Goal: Use online tool/utility: Utilize a website feature to perform a specific function

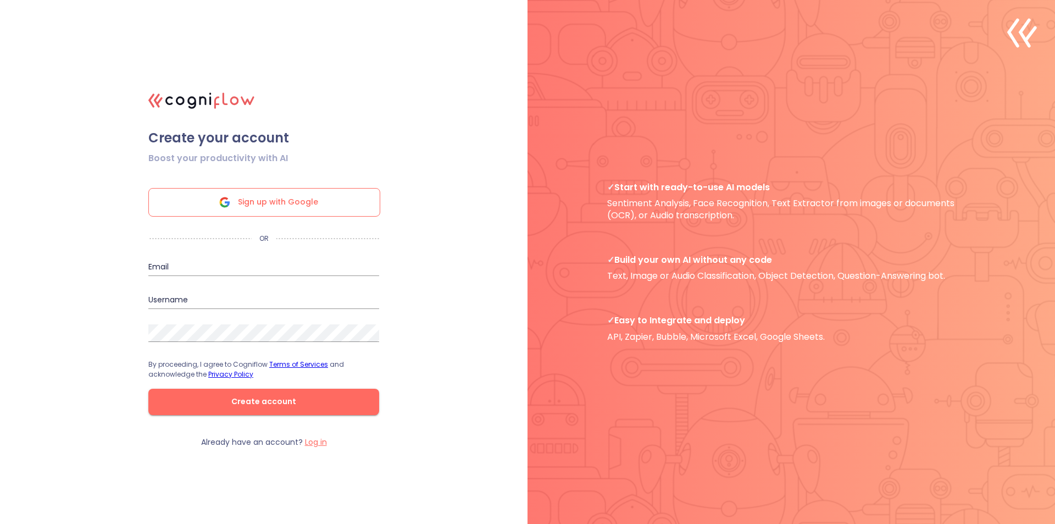
click at [347, 205] on div "Sign up with Google" at bounding box center [264, 202] width 232 height 29
click at [283, 189] on span "Sign up with Google" at bounding box center [278, 202] width 80 height 27
click at [259, 205] on span "Sign up with Google" at bounding box center [278, 202] width 80 height 27
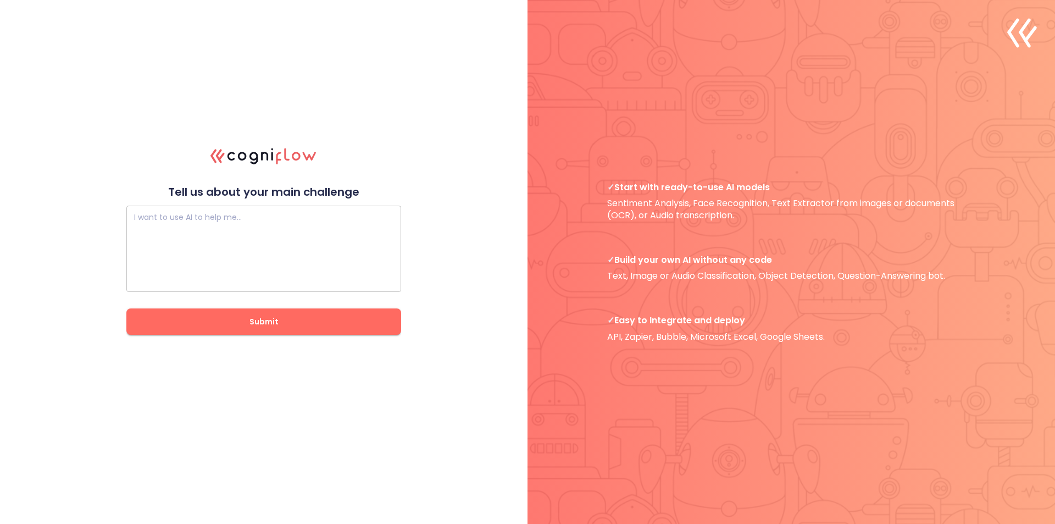
click at [293, 230] on textarea at bounding box center [263, 249] width 259 height 66
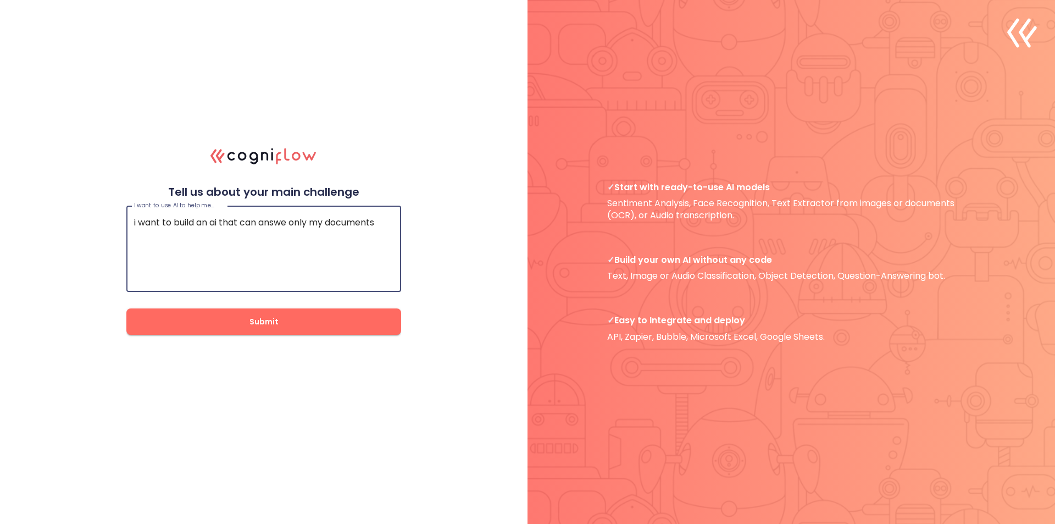
type textarea "i want to build an ai that can answe only my documents"
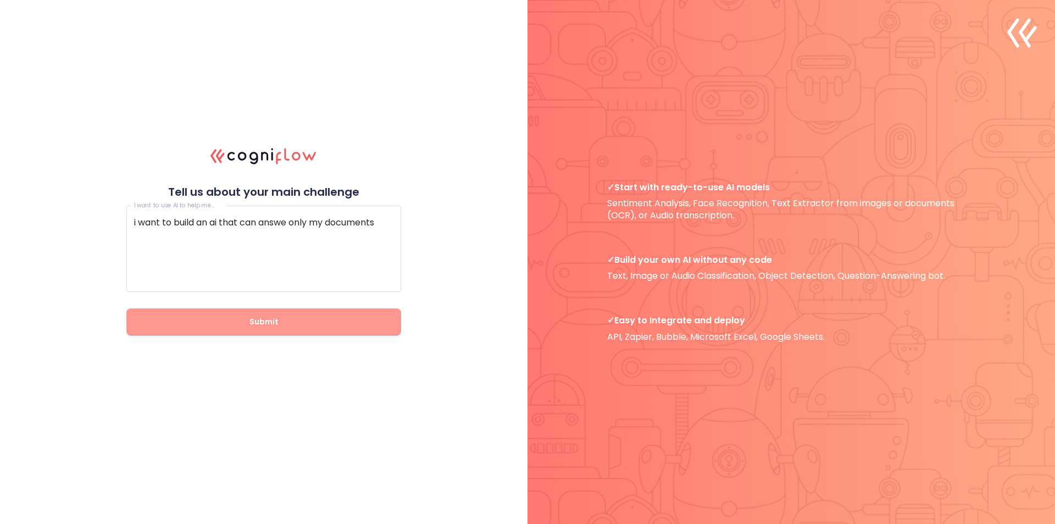
click at [272, 317] on span "Submit" at bounding box center [264, 322] width 240 height 14
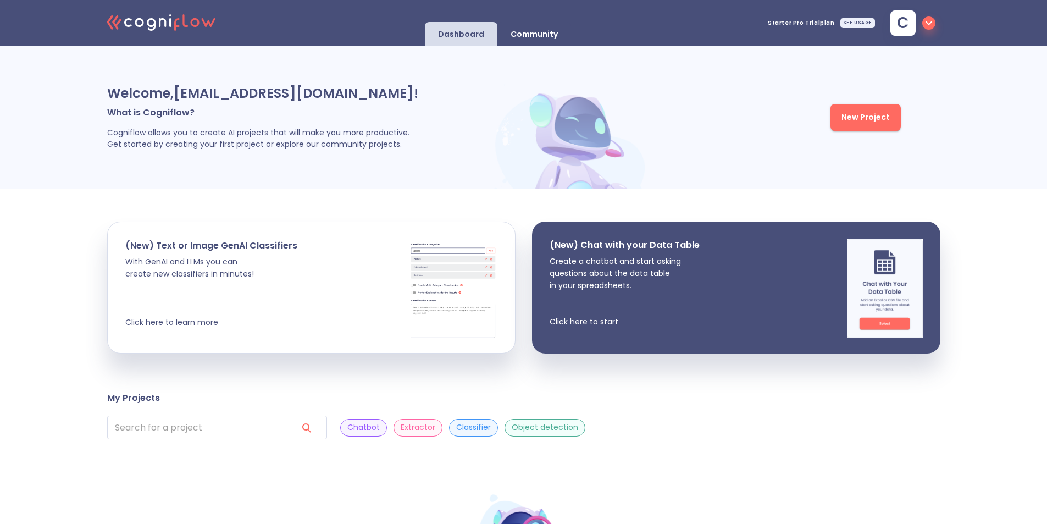
click at [857, 119] on span "New Project" at bounding box center [865, 117] width 48 height 14
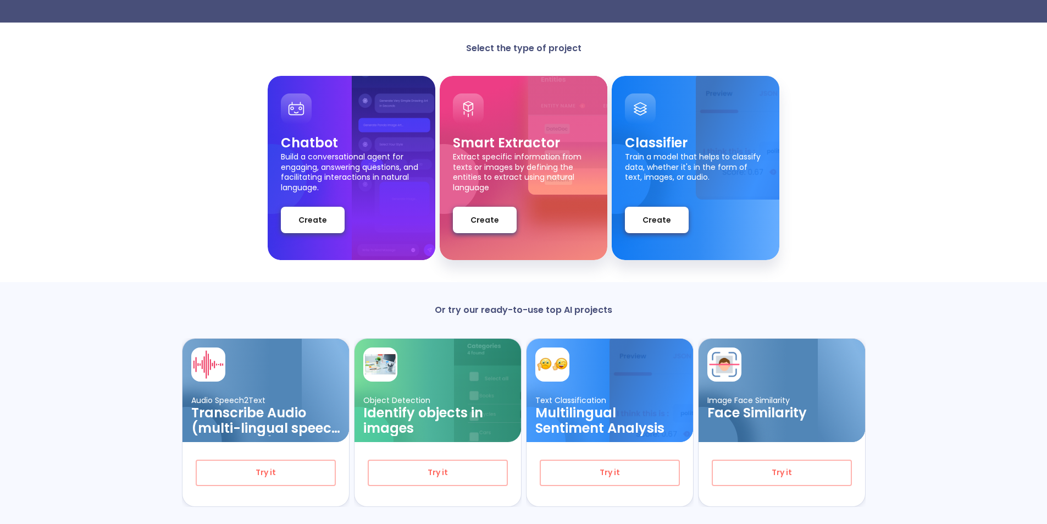
scroll to position [74, 0]
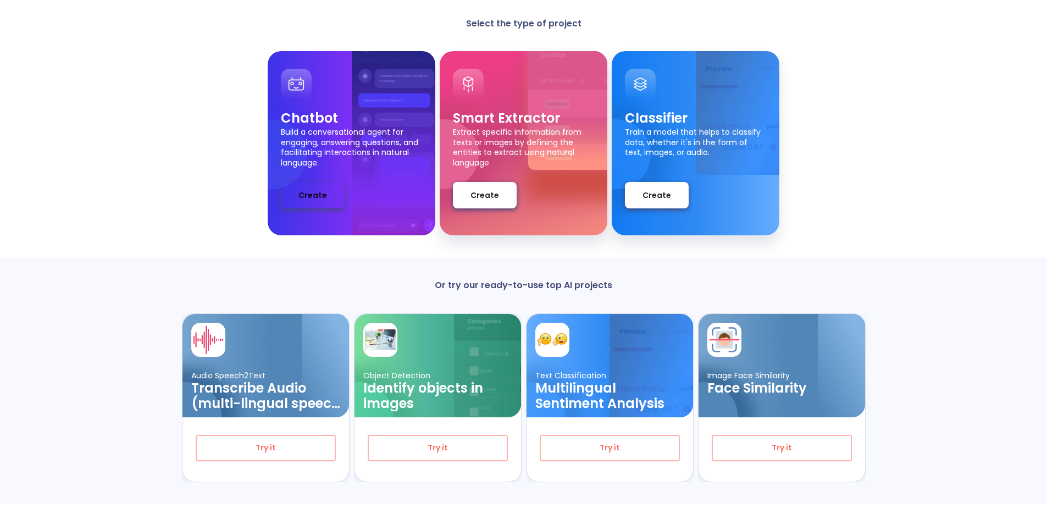
click at [331, 202] on button "Create" at bounding box center [313, 195] width 64 height 26
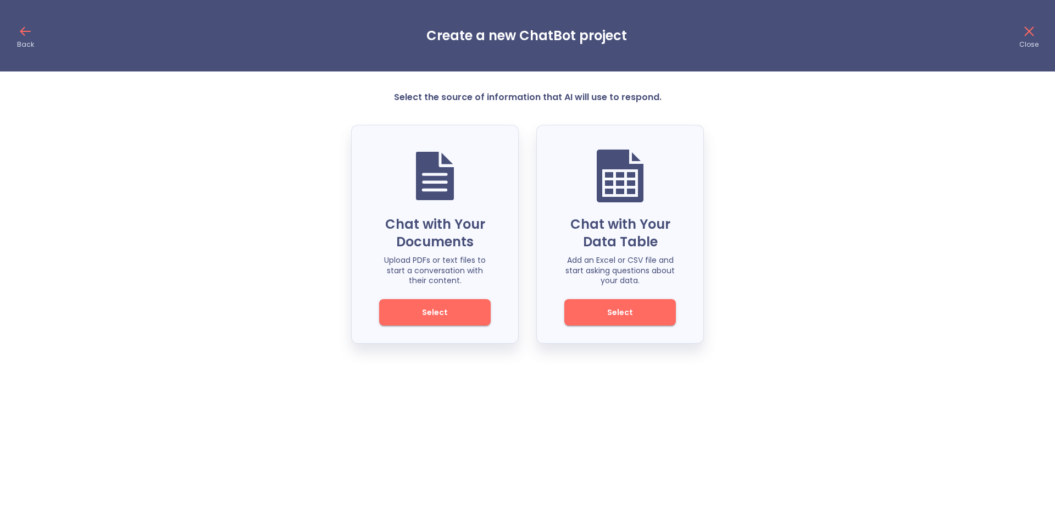
click at [428, 316] on span "Select" at bounding box center [435, 313] width 74 height 14
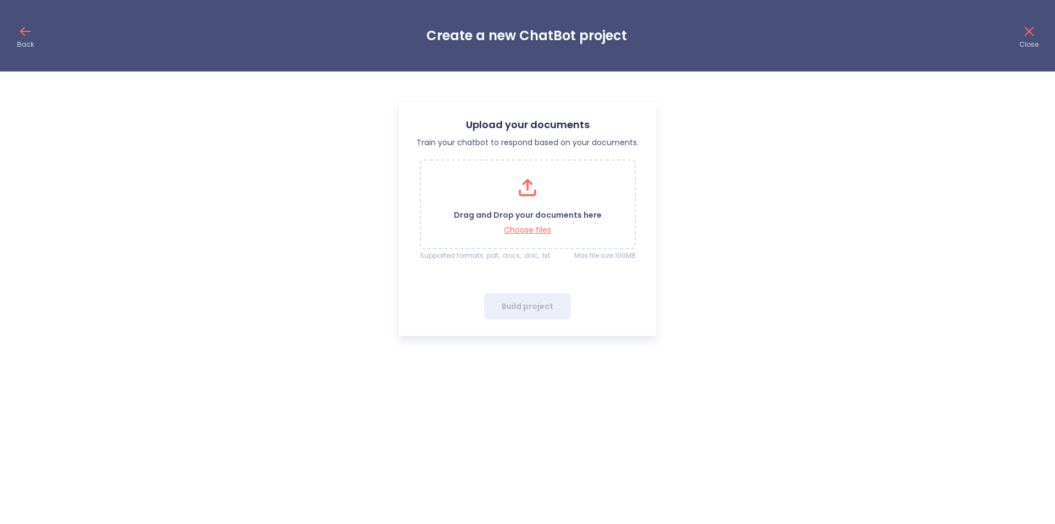
click at [560, 184] on div "Drag and Drop your documents here Choose files" at bounding box center [528, 204] width 148 height 61
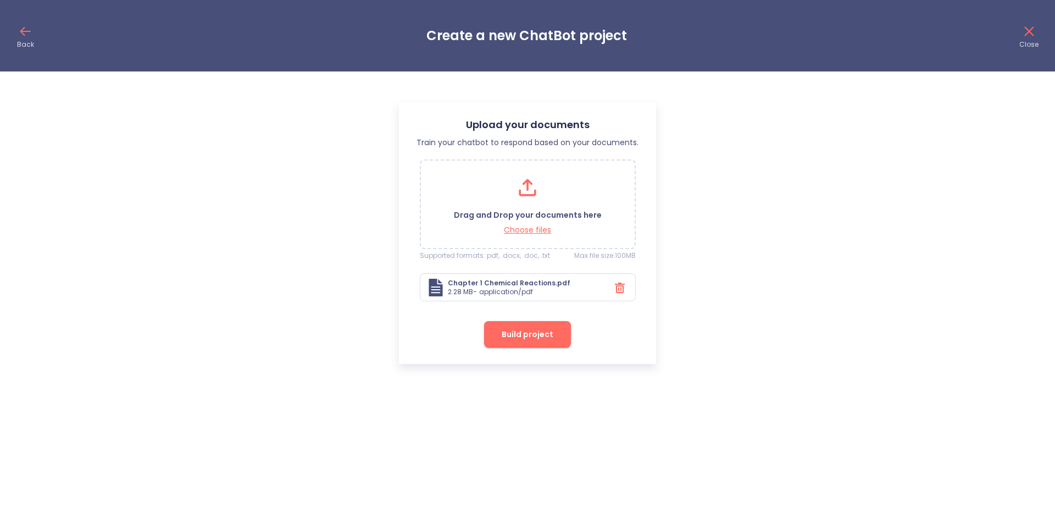
click at [594, 208] on div "Drag and Drop your documents here Choose files" at bounding box center [528, 204] width 148 height 61
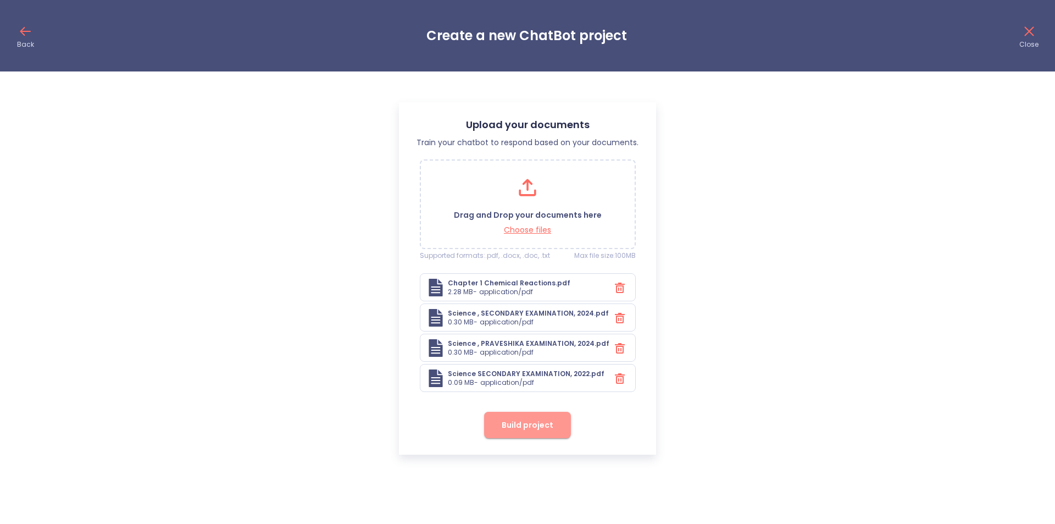
click at [534, 417] on button "Build project" at bounding box center [527, 425] width 87 height 26
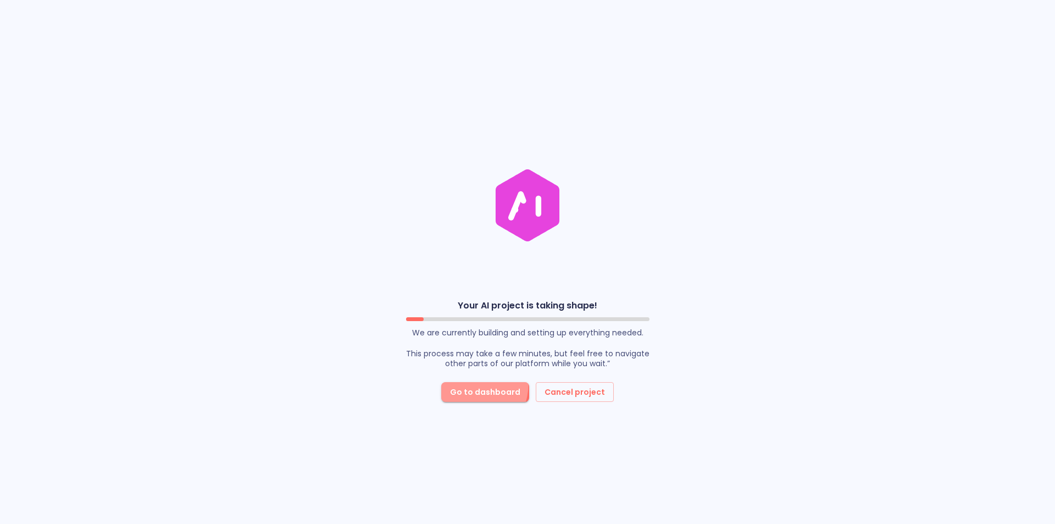
click at [463, 383] on button "Go to dashboard" at bounding box center [485, 392] width 88 height 20
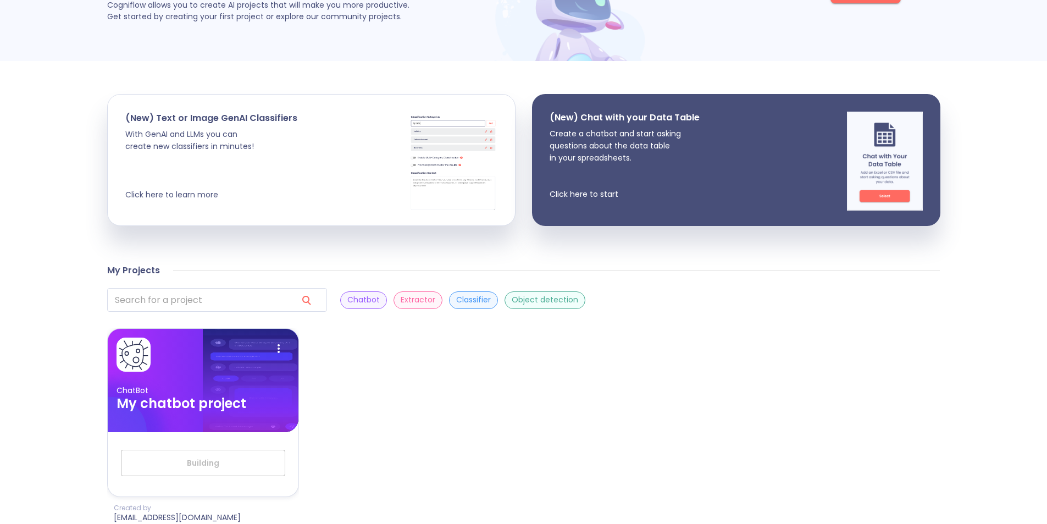
scroll to position [148, 0]
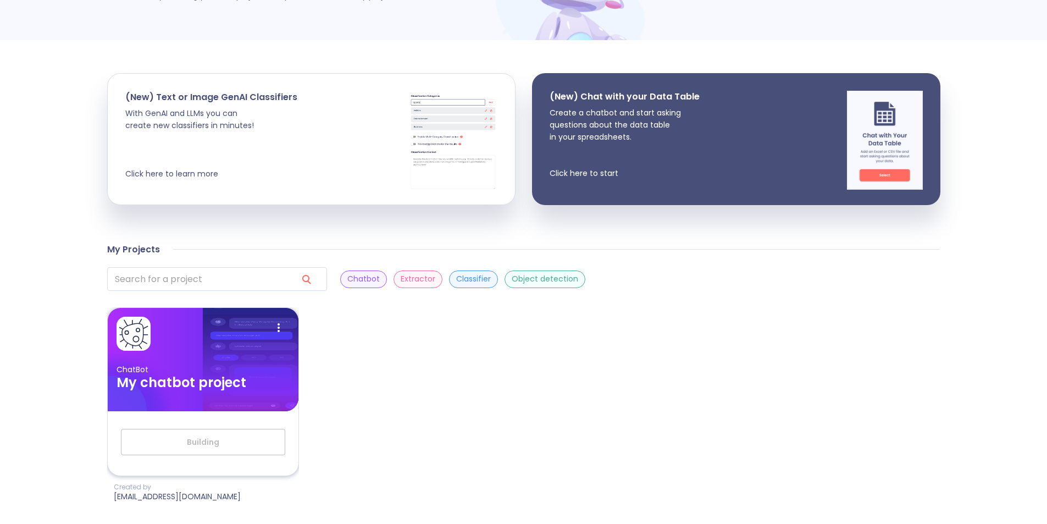
click at [267, 368] on p "ChatBot" at bounding box center [203, 369] width 173 height 10
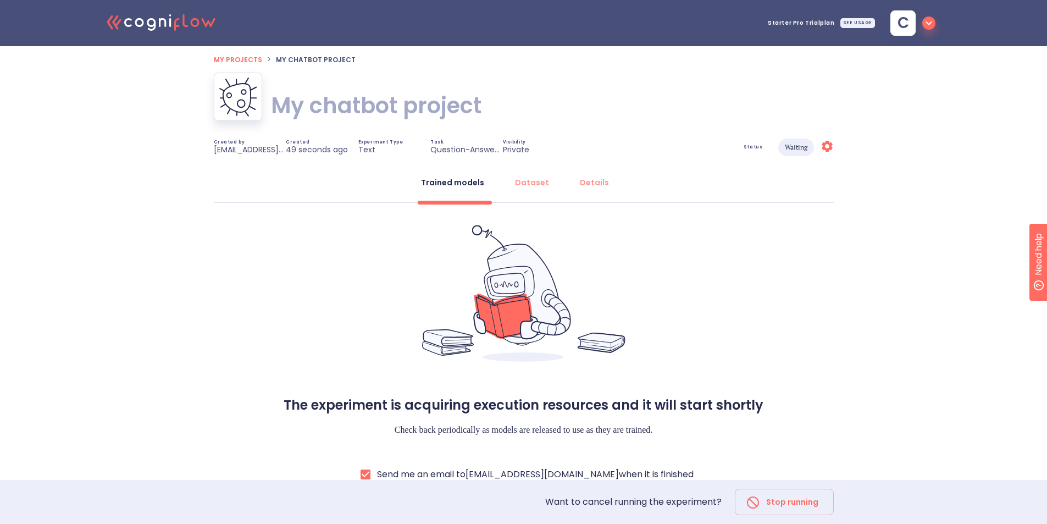
scroll to position [17, 0]
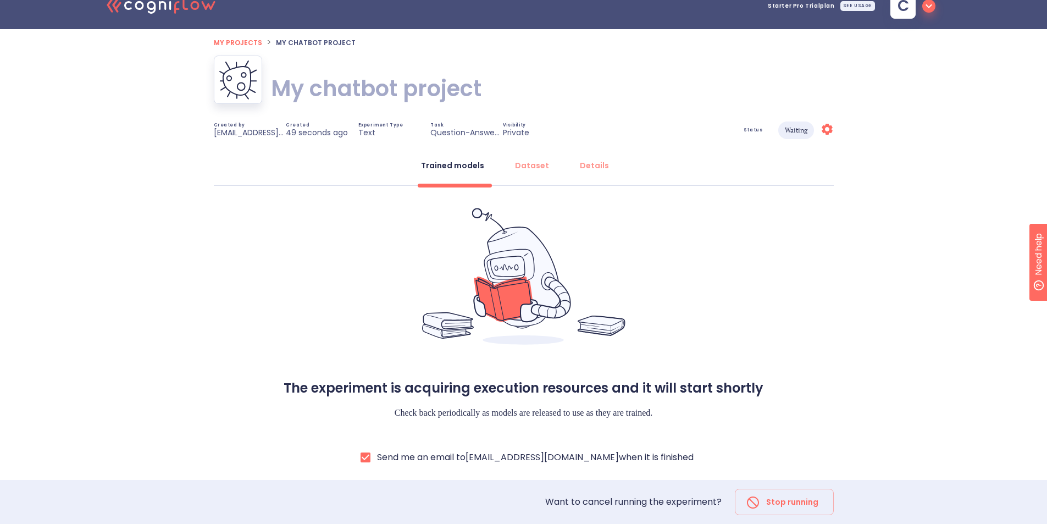
click at [557, 170] on div "Trained models Dataset Details" at bounding box center [524, 168] width 620 height 33
click at [537, 169] on div "Dataset" at bounding box center [532, 165] width 34 height 11
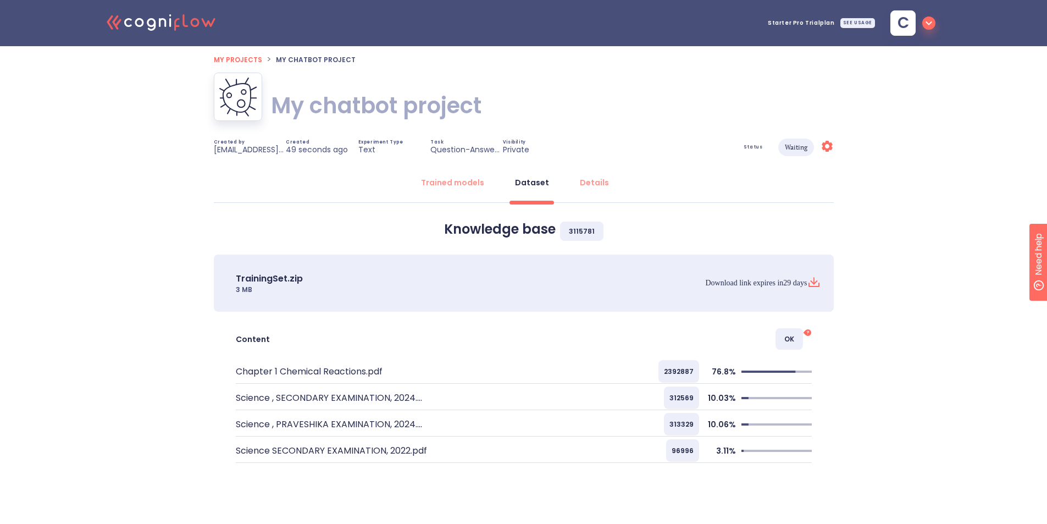
click at [806, 333] on icon at bounding box center [805, 332] width 4 height 4
click at [799, 336] on span "OK" at bounding box center [789, 338] width 27 height 21
click at [797, 337] on span "OK" at bounding box center [789, 338] width 27 height 21
drag, startPoint x: 791, startPoint y: 340, endPoint x: 783, endPoint y: 343, distance: 9.2
click at [783, 343] on span "OK" at bounding box center [789, 338] width 27 height 21
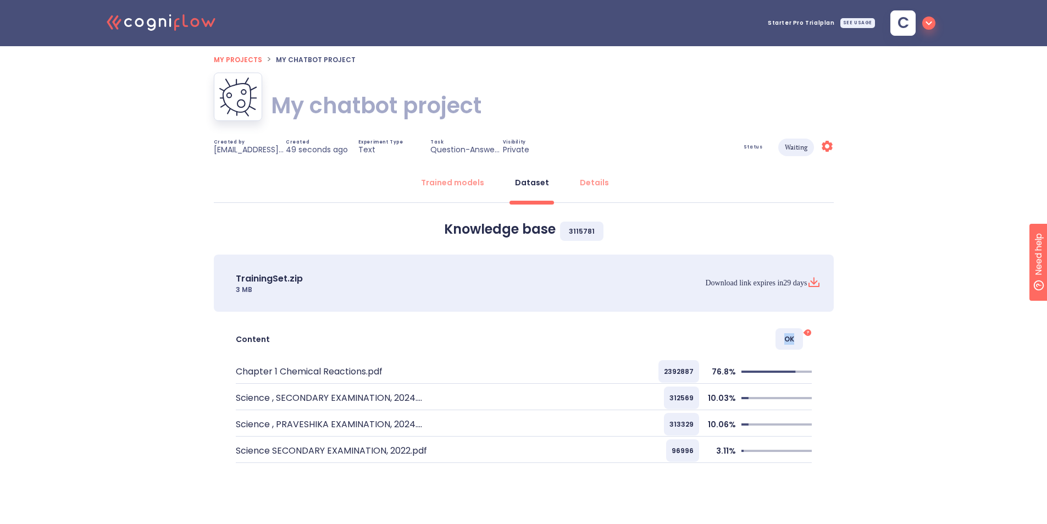
click at [783, 343] on span "OK" at bounding box center [789, 338] width 27 height 21
click at [591, 189] on button "Details" at bounding box center [594, 182] width 42 height 26
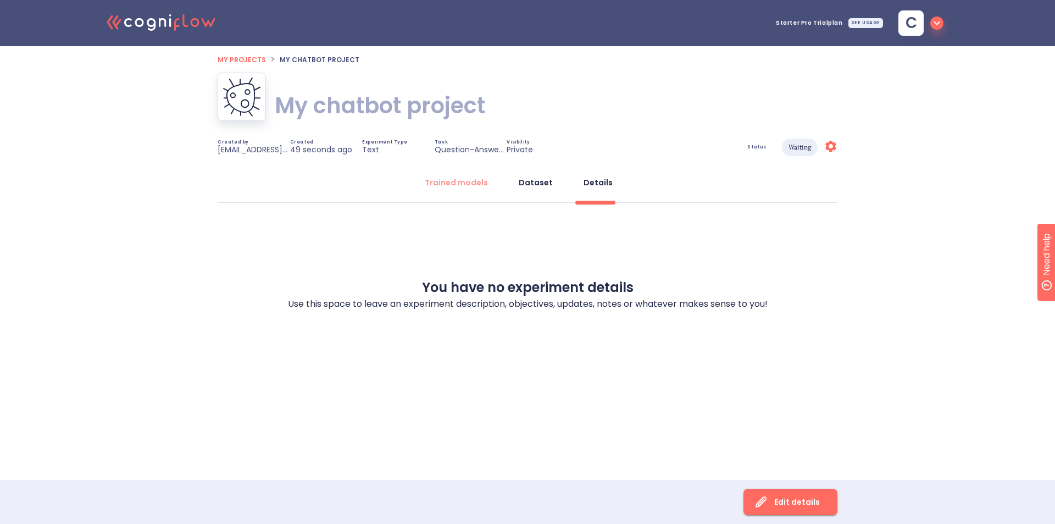
click at [541, 179] on div "Dataset" at bounding box center [536, 182] width 34 height 11
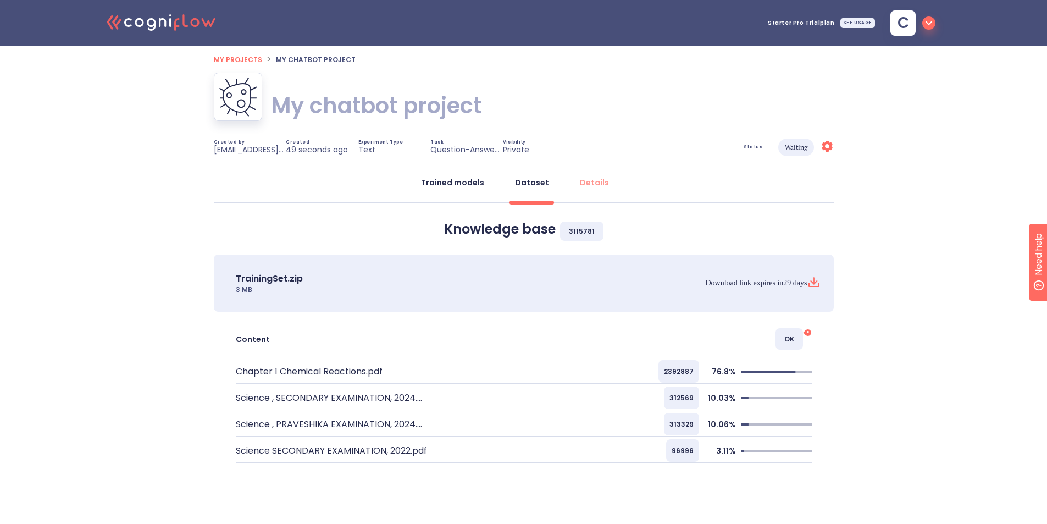
click at [471, 180] on div "Trained models" at bounding box center [452, 182] width 63 height 11
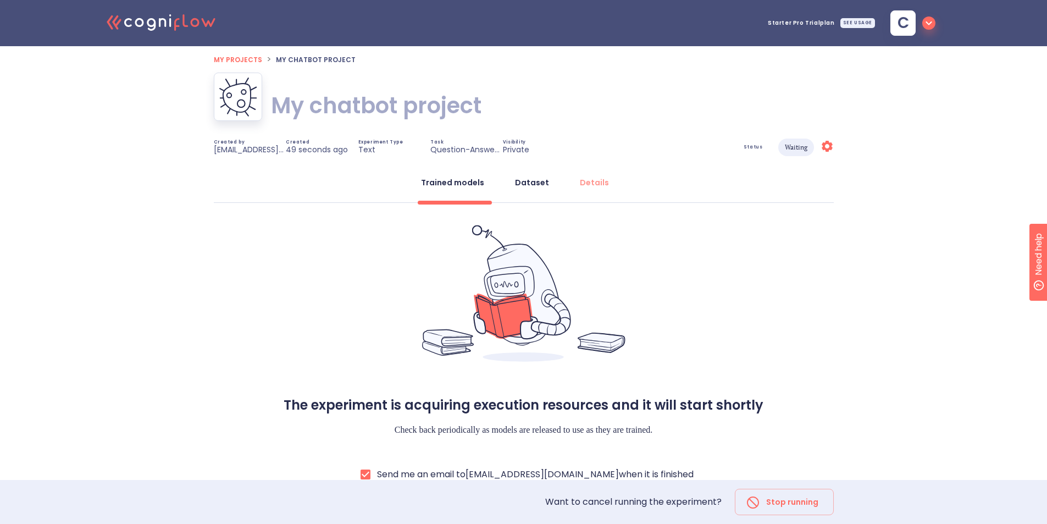
click at [513, 178] on button "Dataset" at bounding box center [531, 182] width 47 height 26
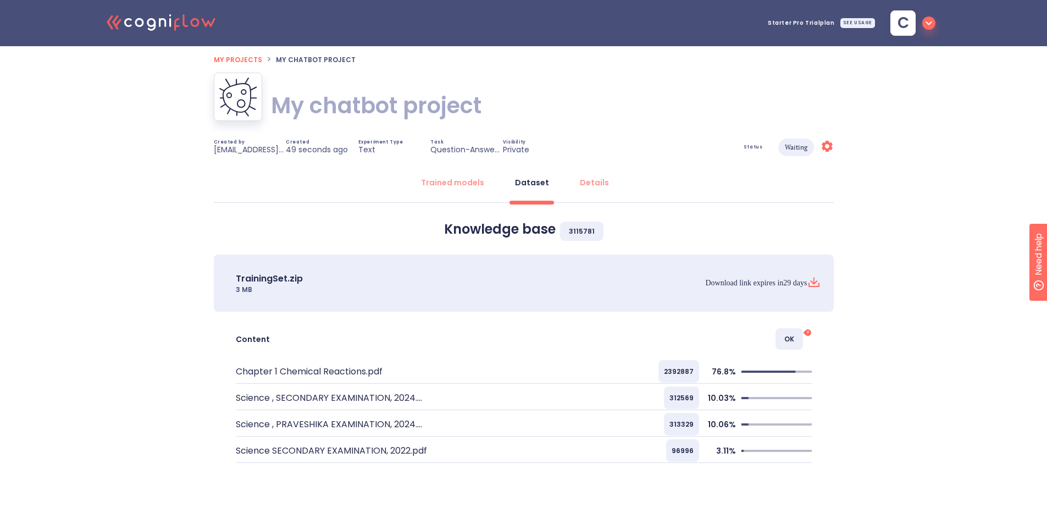
click at [824, 146] on icon at bounding box center [827, 146] width 11 height 11
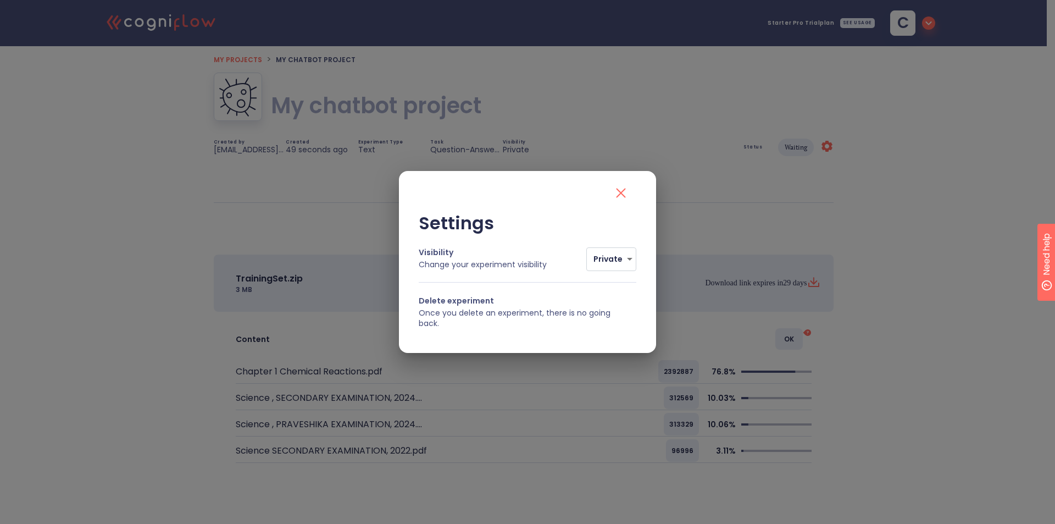
click at [620, 193] on icon "close" at bounding box center [621, 193] width 18 height 18
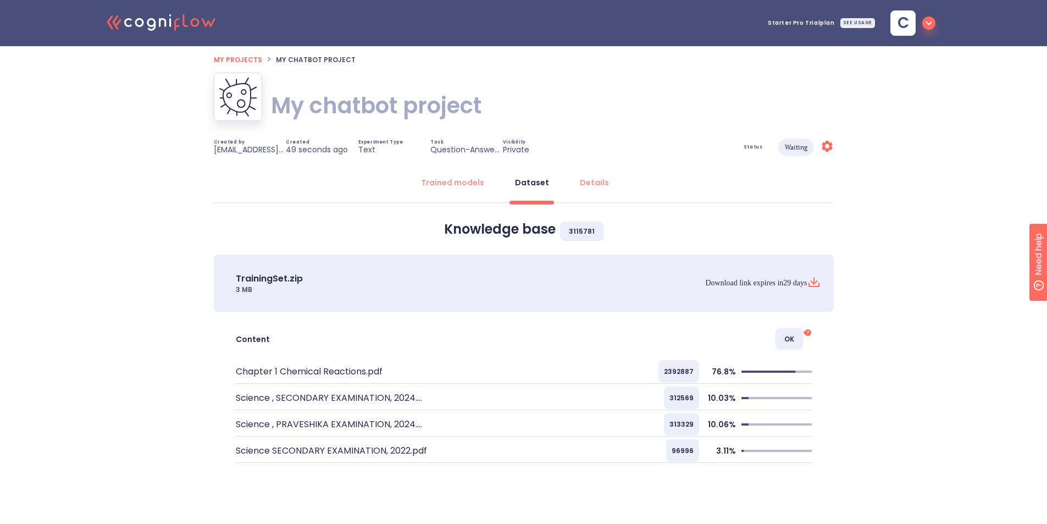
click at [237, 62] on span "My projects" at bounding box center [238, 59] width 48 height 9
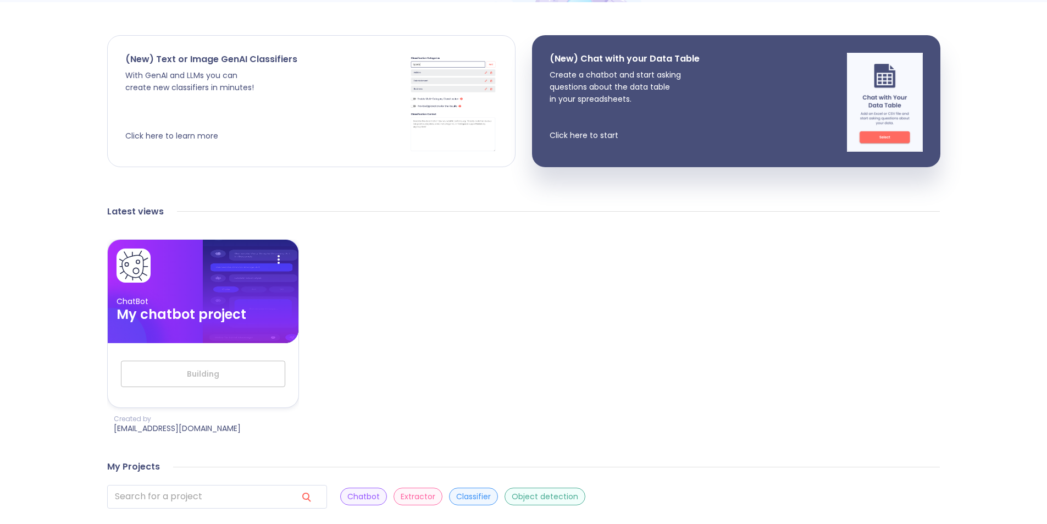
scroll to position [202, 0]
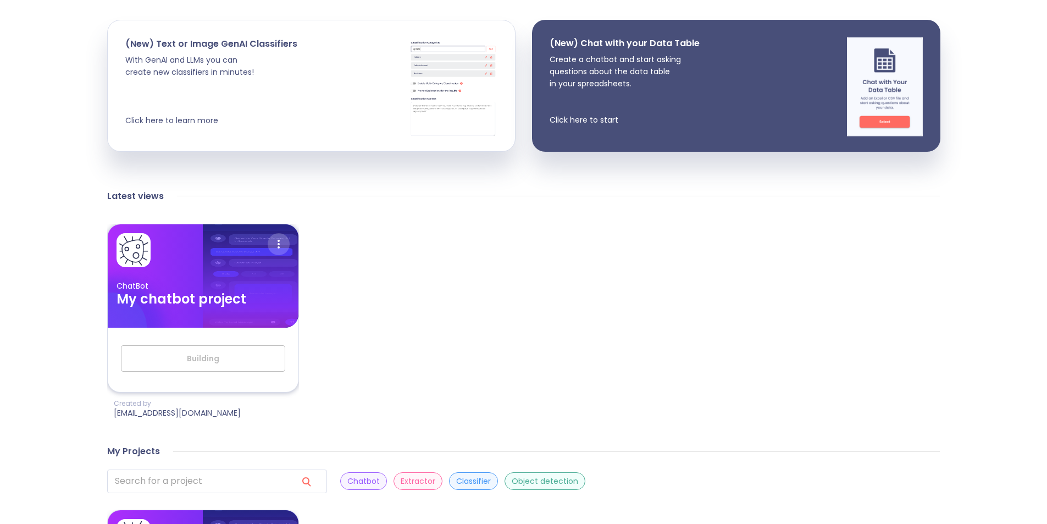
click at [271, 249] on icon at bounding box center [279, 244] width 22 height 22
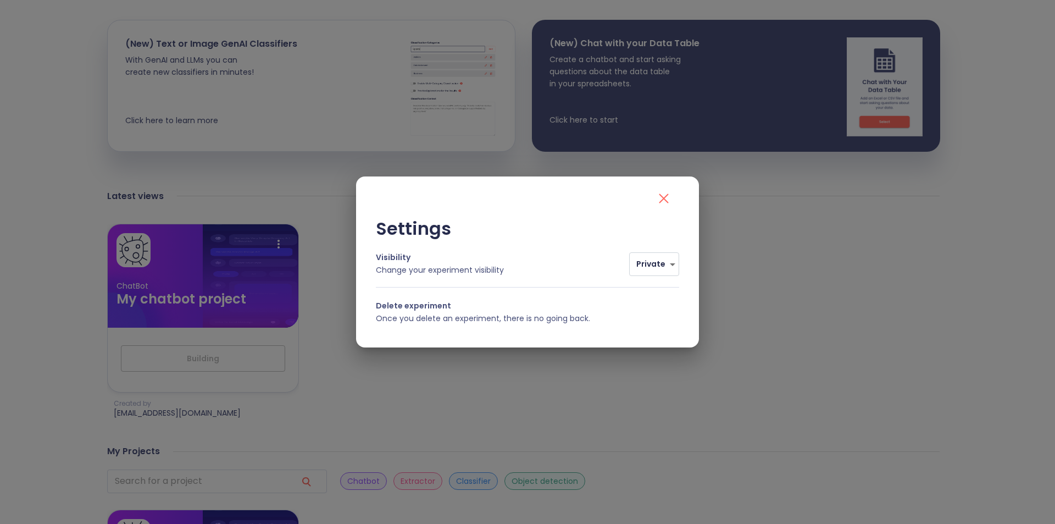
click at [308, 225] on div "Settings Visibility Change your experiment visibility Private 0 Delete experime…" at bounding box center [527, 262] width 1055 height 524
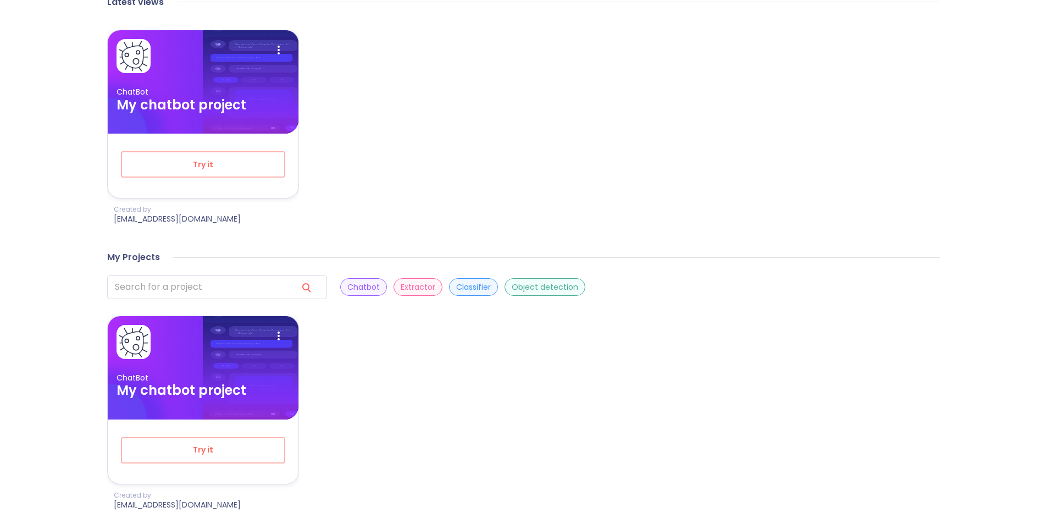
scroll to position [403, 0]
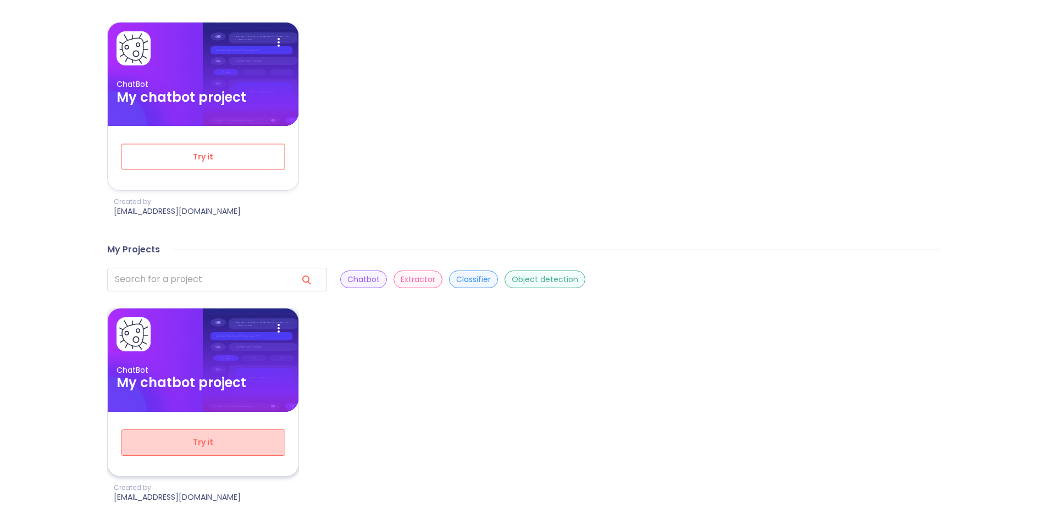
click at [249, 441] on span "Try it" at bounding box center [203, 442] width 128 height 14
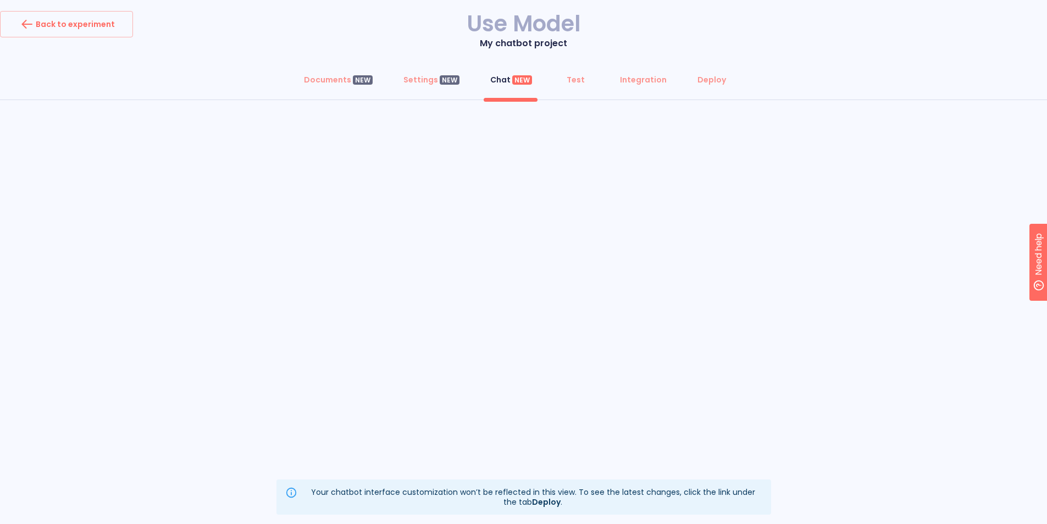
click at [486, 13] on h1 "Use Model" at bounding box center [523, 24] width 1047 height 26
drag, startPoint x: 498, startPoint y: 21, endPoint x: 560, endPoint y: 20, distance: 61.6
click at [560, 20] on h1 "Use Model" at bounding box center [523, 24] width 1047 height 26
click at [637, 82] on div "Integration" at bounding box center [643, 79] width 47 height 11
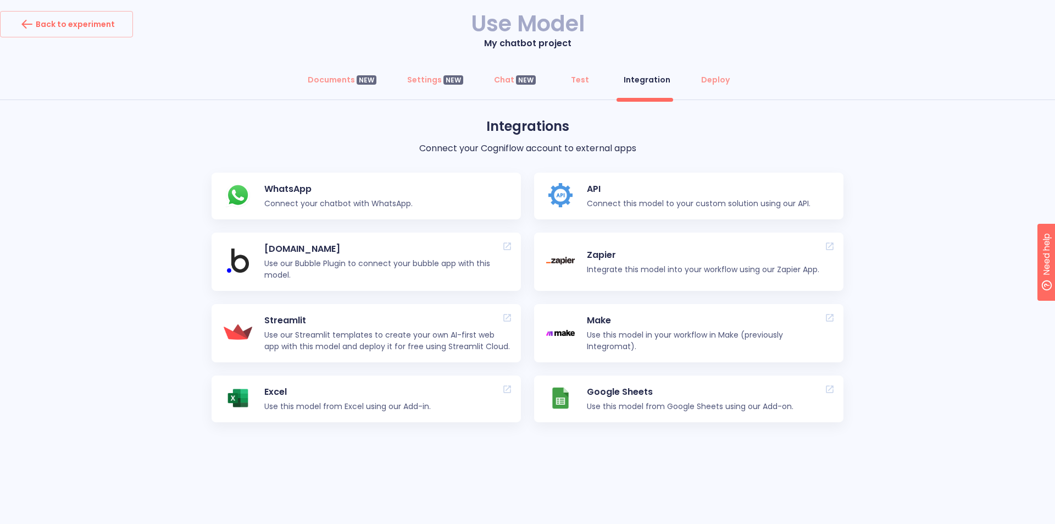
click at [630, 195] on p "API" at bounding box center [699, 188] width 224 height 13
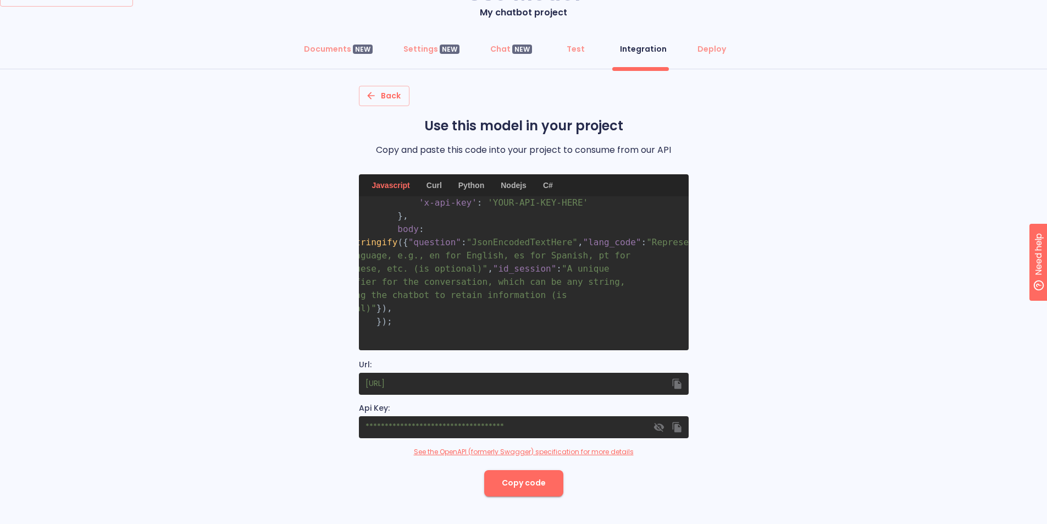
scroll to position [83, 0]
click at [584, 256] on span ""Represents the language, e.g., en for English, es for Spanish, pt for Portugue…" at bounding box center [561, 255] width 386 height 37
click at [506, 282] on span ""A unique identifier for the conversation, which can be any string, enabling th…" at bounding box center [521, 288] width 307 height 50
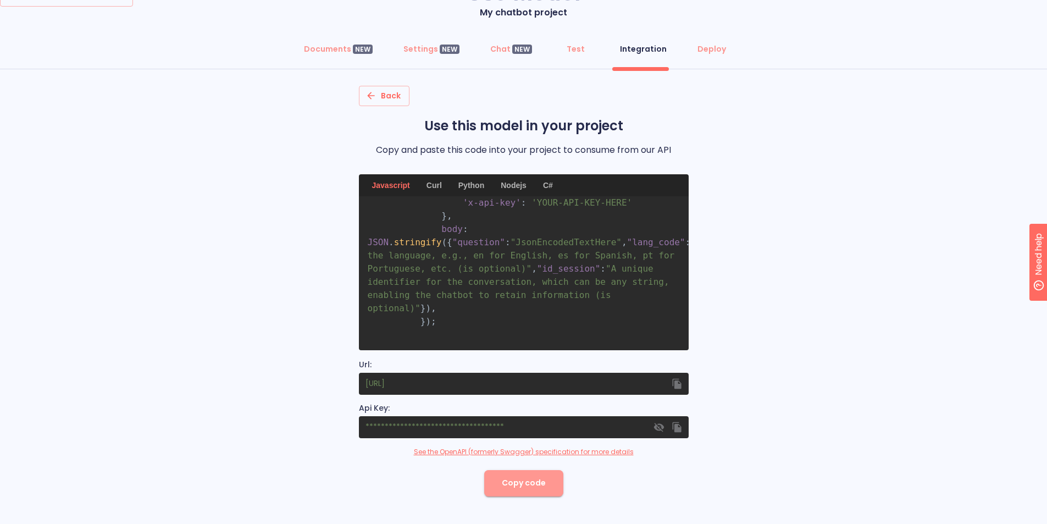
click at [533, 489] on span "Copy code" at bounding box center [524, 483] width 44 height 14
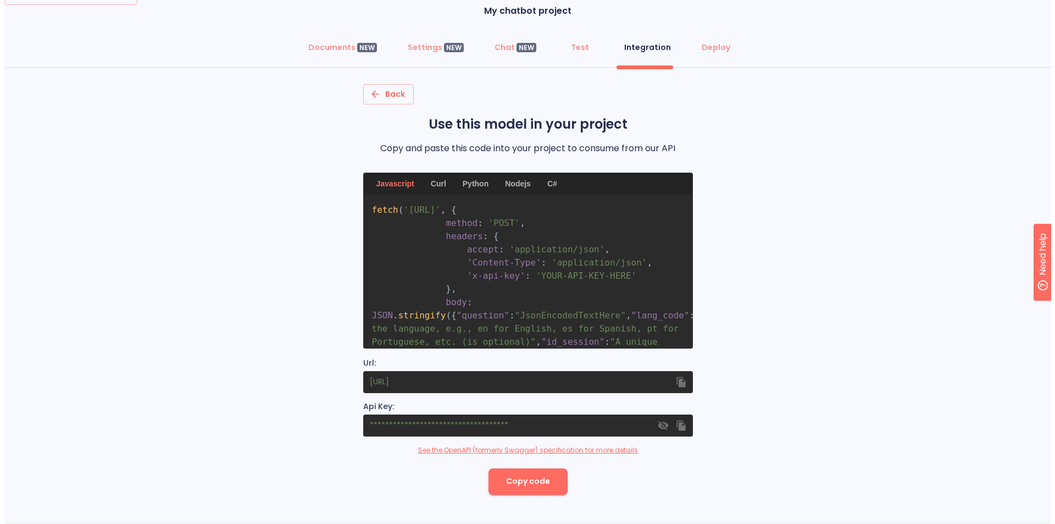
scroll to position [0, 0]
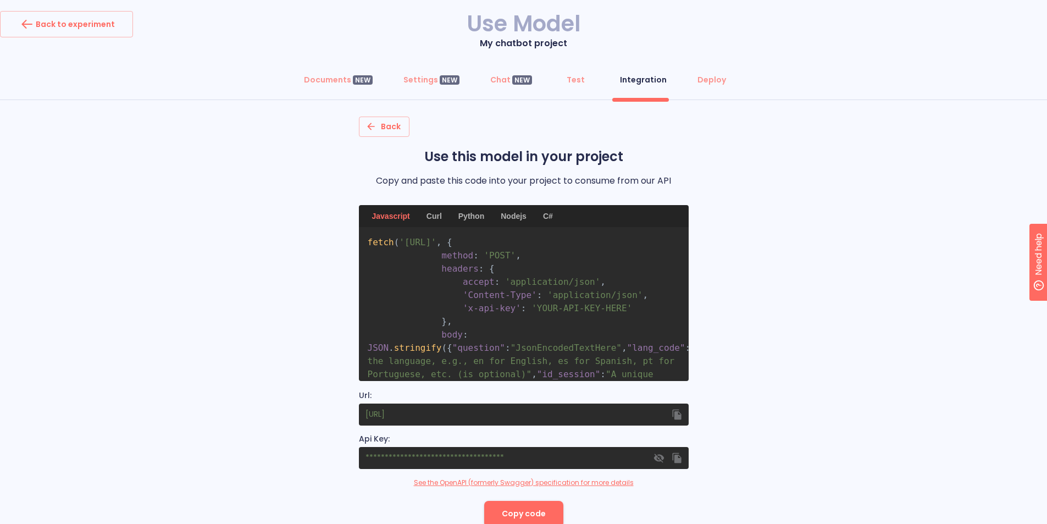
click at [547, 215] on div "C#" at bounding box center [547, 216] width 23 height 22
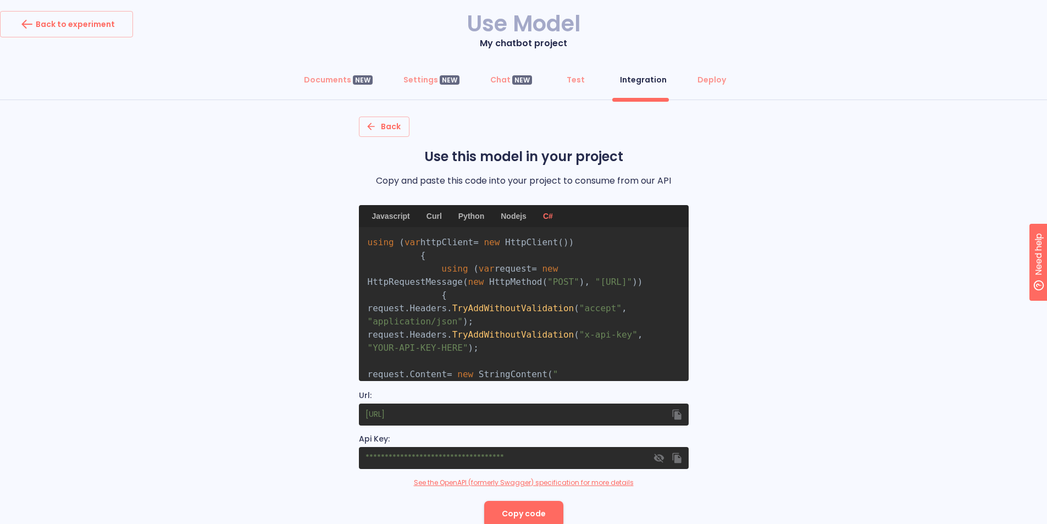
click at [526, 215] on div "Nodejs" at bounding box center [513, 216] width 39 height 22
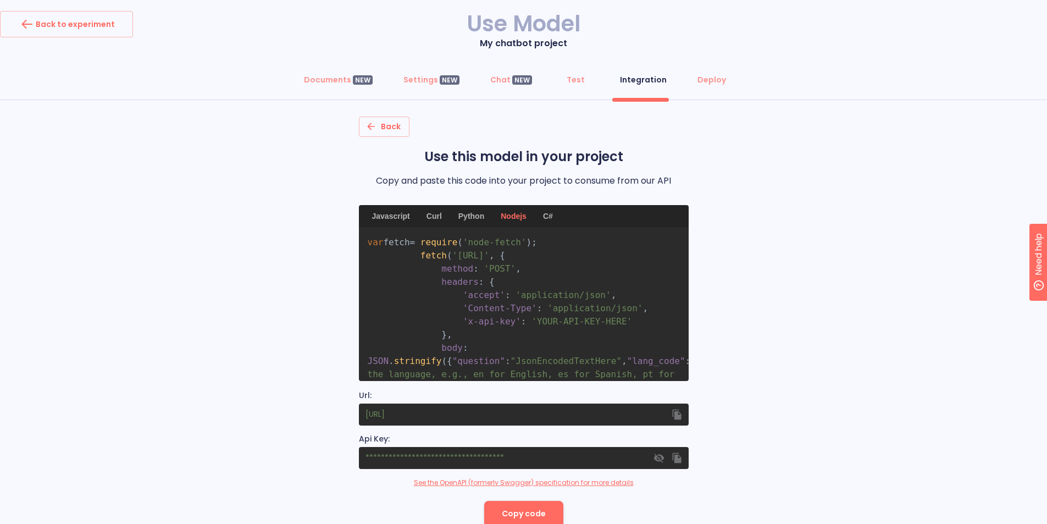
click at [477, 215] on div "Python" at bounding box center [471, 216] width 39 height 22
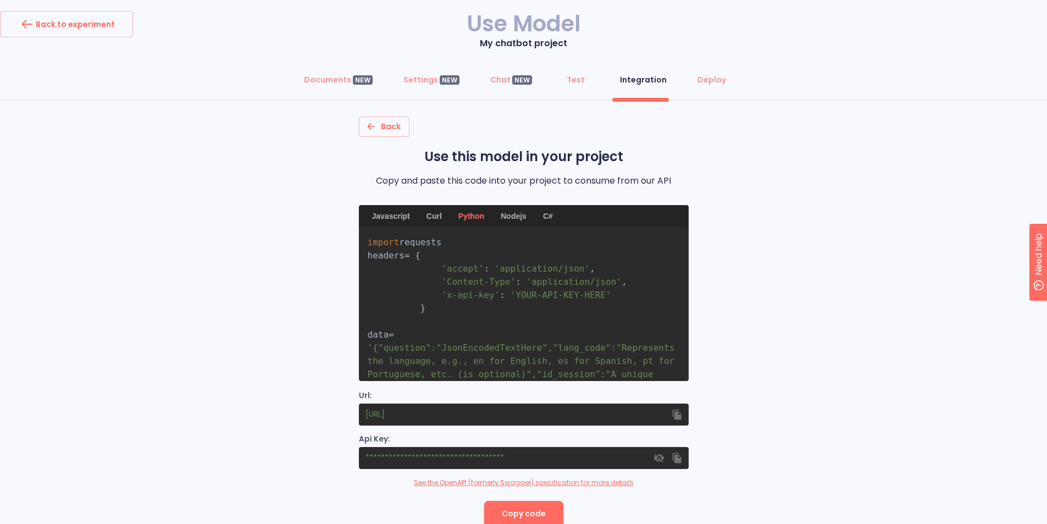
click at [423, 215] on div "Curl" at bounding box center [434, 216] width 29 height 22
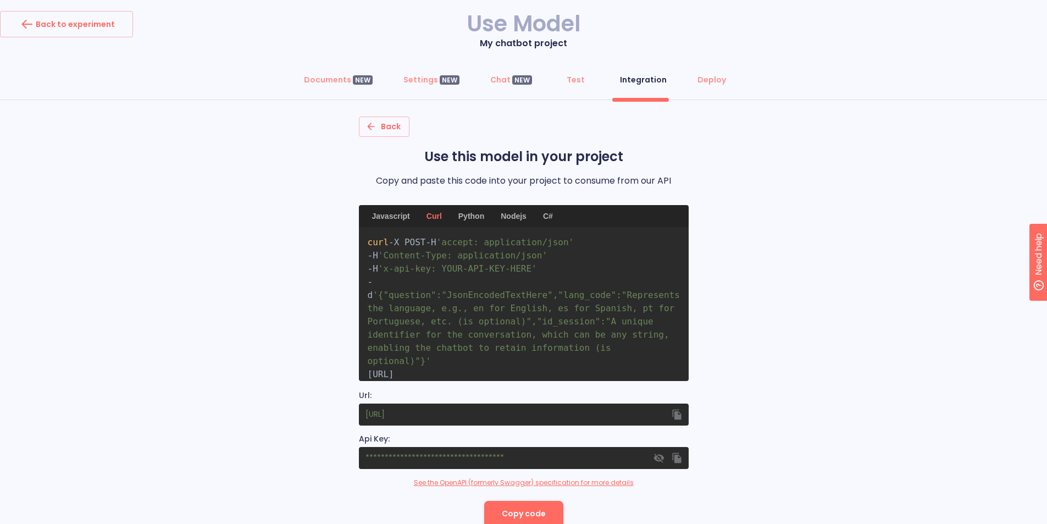
click at [390, 215] on div "Javascript" at bounding box center [390, 216] width 51 height 22
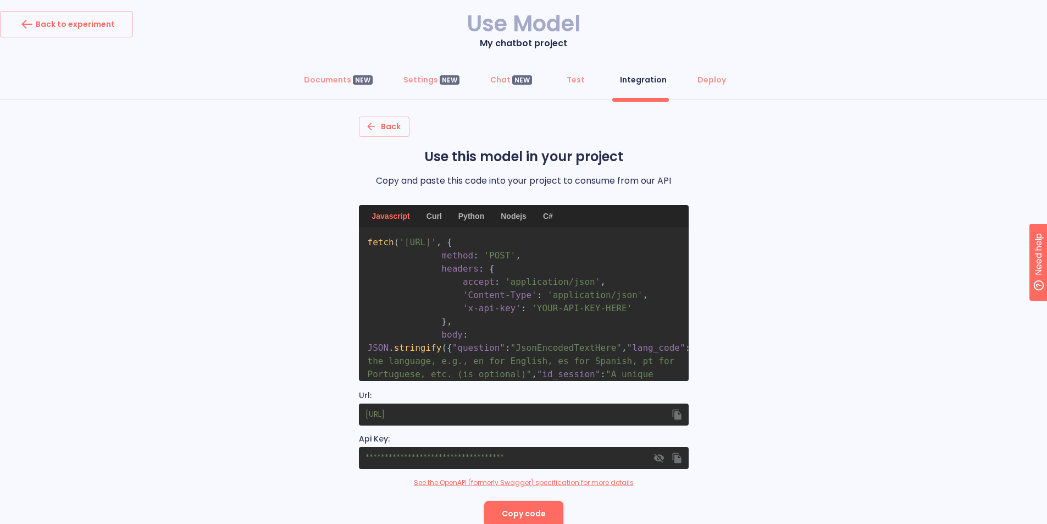
drag, startPoint x: 481, startPoint y: 248, endPoint x: 535, endPoint y: 256, distance: 53.9
click at [436, 247] on span "'https://predict.cogniflow.ai/text/question-answering/ask/15343bec-aa88-44b1-85…" at bounding box center [417, 242] width 37 height 10
click at [564, 81] on span "Test" at bounding box center [576, 79] width 26 height 11
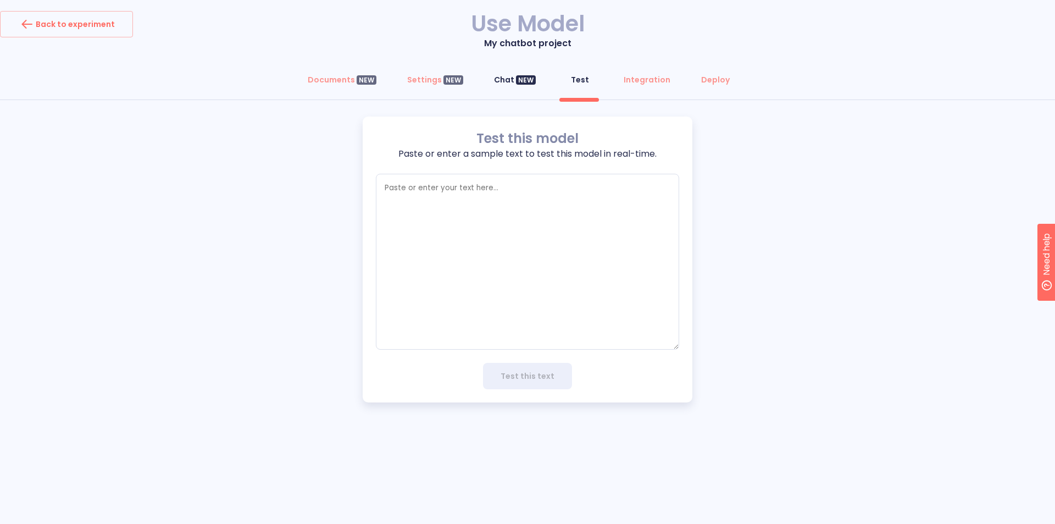
click at [496, 67] on button "Chat NEW" at bounding box center [515, 80] width 55 height 26
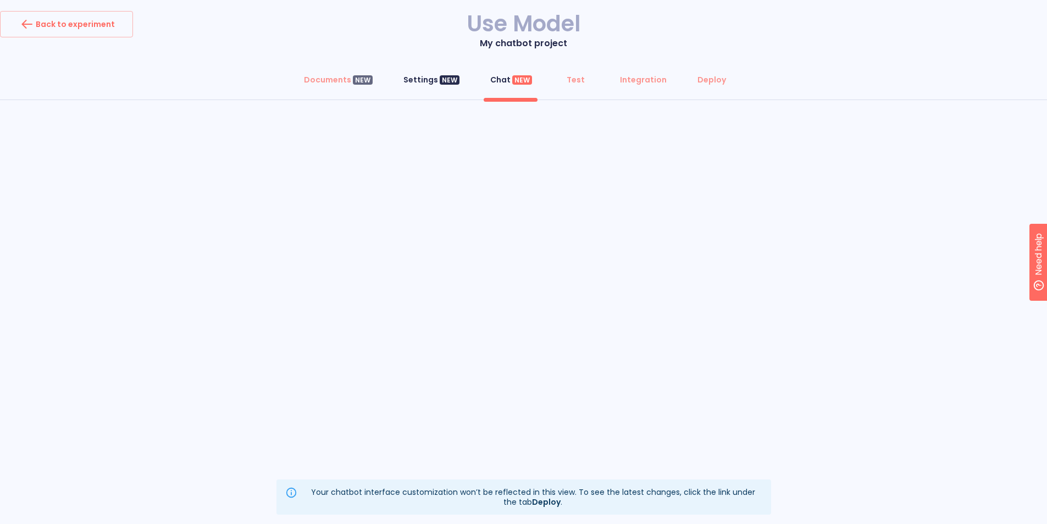
click at [447, 79] on div "NEW" at bounding box center [450, 80] width 20 height 10
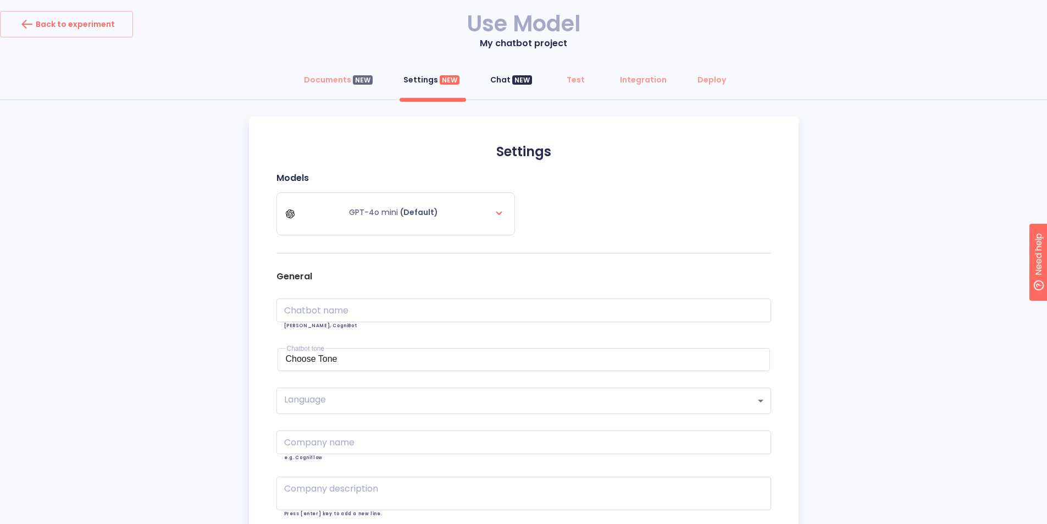
click at [488, 80] on button "Chat NEW" at bounding box center [511, 80] width 55 height 26
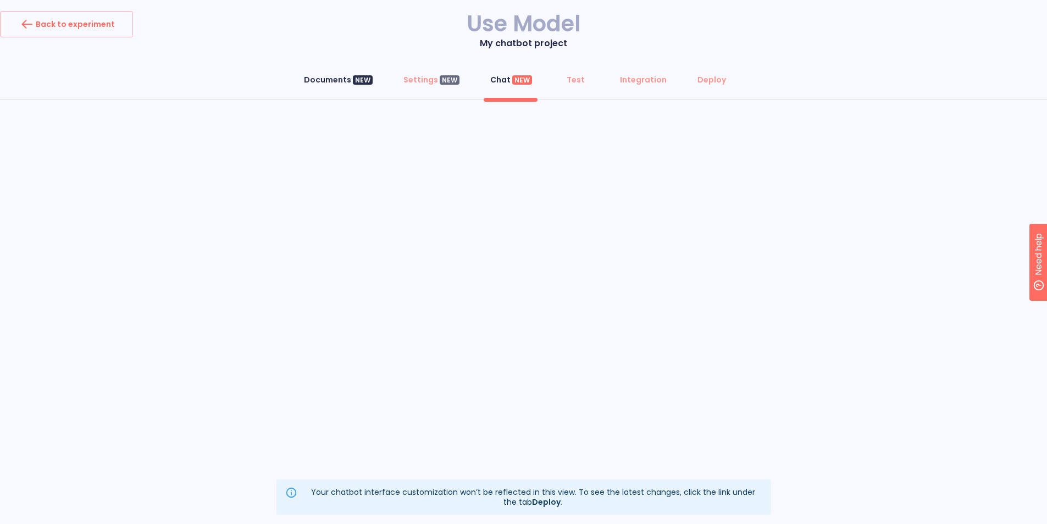
click at [344, 79] on div "Documents NEW" at bounding box center [338, 79] width 69 height 11
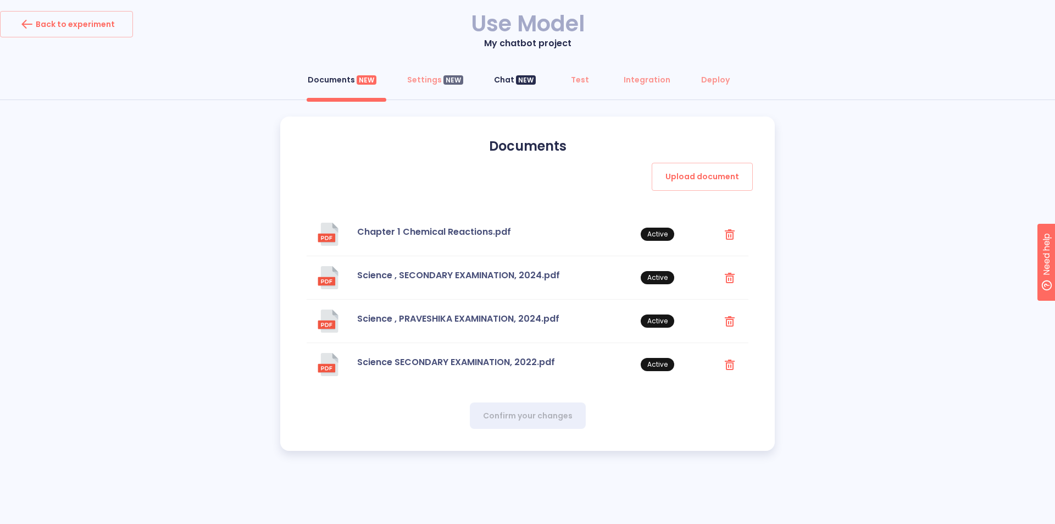
click at [501, 79] on div "Chat NEW" at bounding box center [515, 79] width 42 height 11
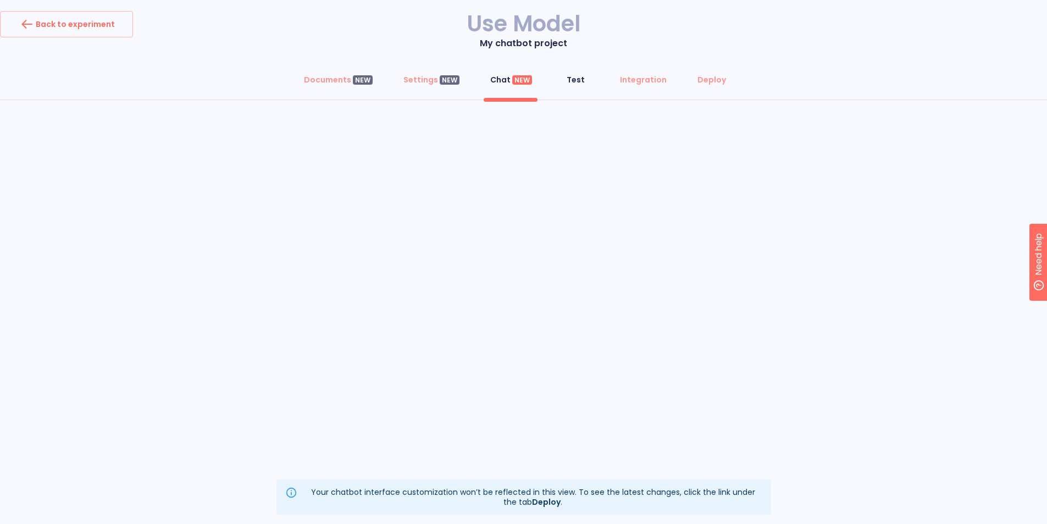
click at [568, 72] on button "Test" at bounding box center [576, 80] width 40 height 26
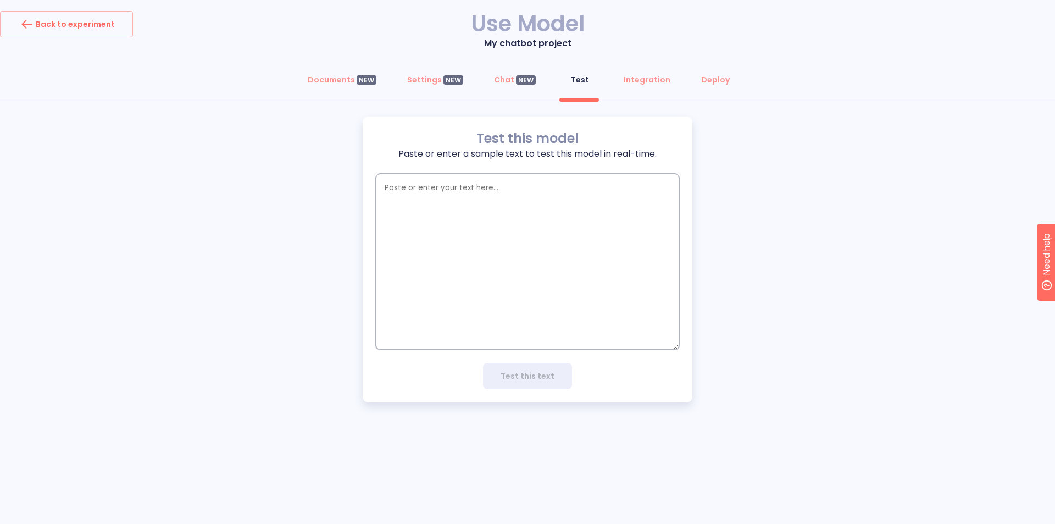
click at [501, 220] on textarea "empty textarea" at bounding box center [527, 262] width 303 height 176
type textarea "h"
type textarea "x"
type textarea "b"
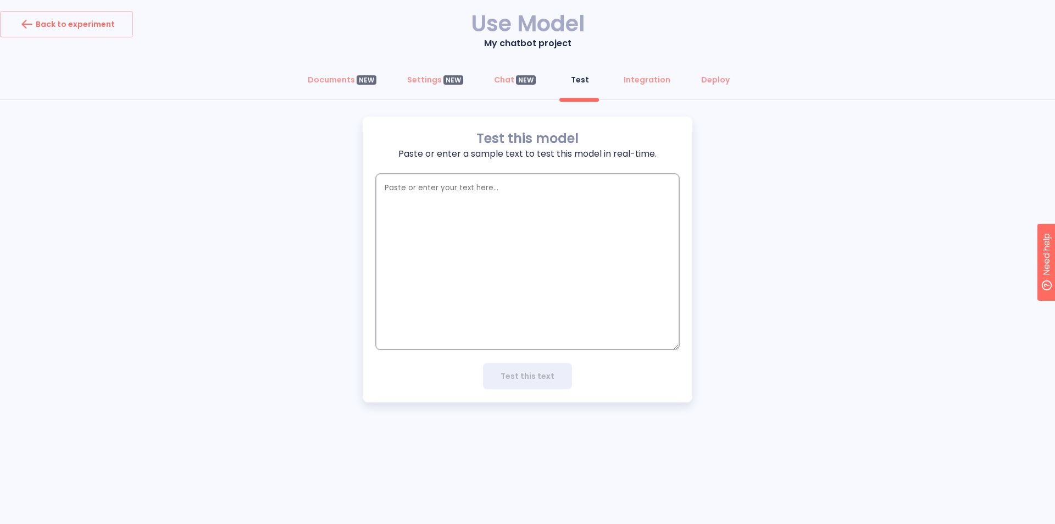
type textarea "x"
type textarea "bh"
type textarea "x"
type textarea "bha"
type textarea "x"
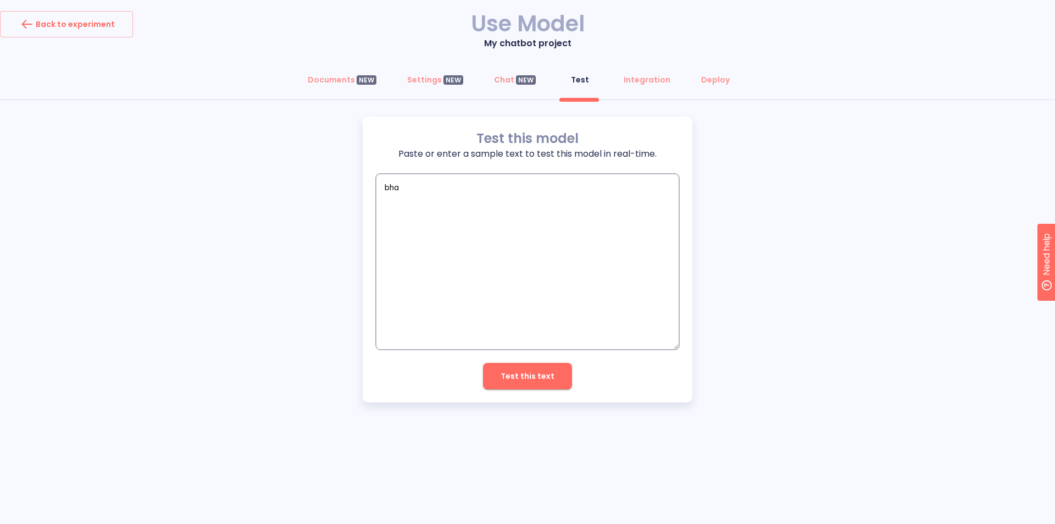
type textarea "bhai"
type textarea "x"
type textarea "bhai"
type textarea "x"
type textarea "bhai m"
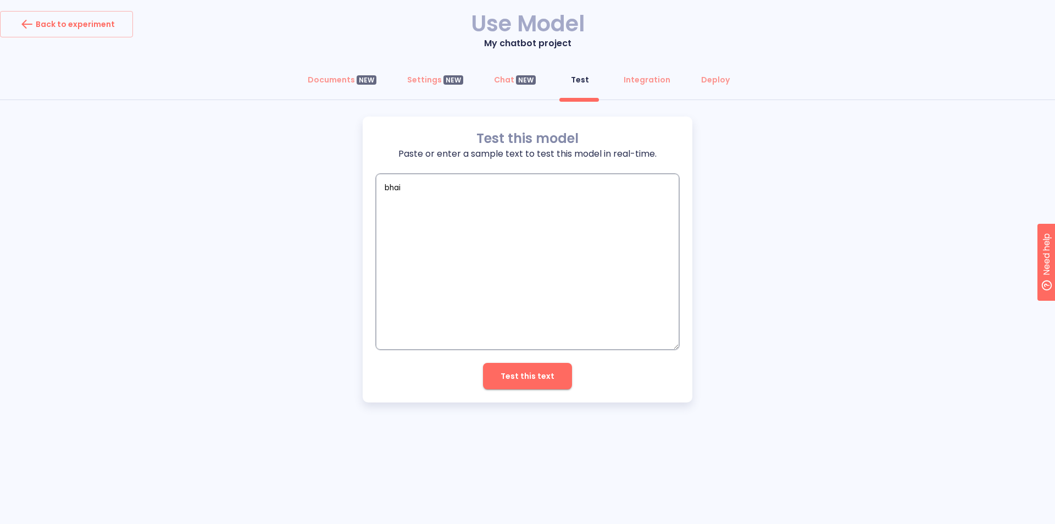
type textarea "x"
type textarea "bhai mu"
type textarea "x"
type textarea "bhai muj"
type textarea "x"
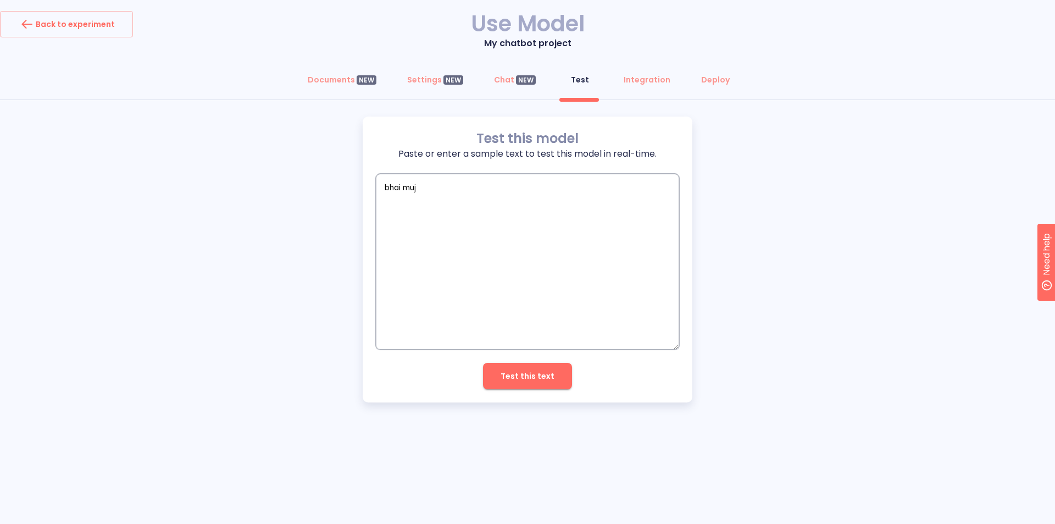
type textarea "bhai muje"
type textarea "x"
type textarea "bhai muje"
type textarea "x"
type textarea "bhai muje y"
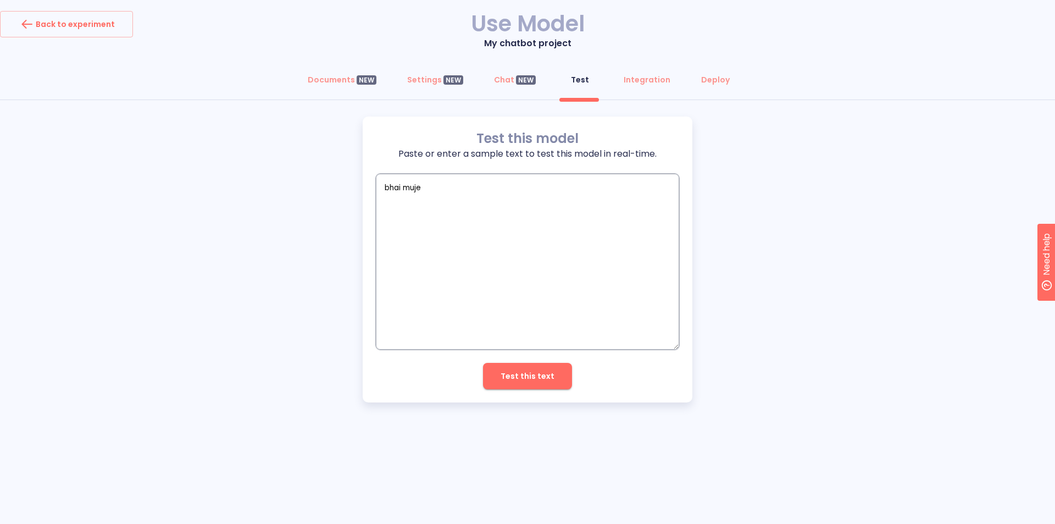
type textarea "x"
type textarea "bhai muje ye"
type textarea "x"
type textarea "bhai muje yeh"
type textarea "x"
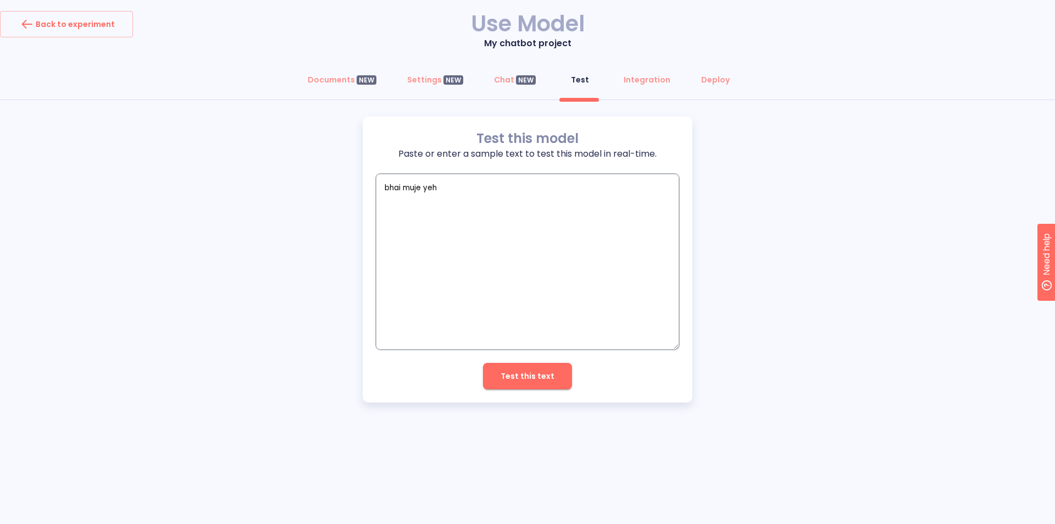
type textarea "bhai muje yeh"
type textarea "x"
type textarea "bhai muje yeh c"
type textarea "x"
type textarea "bhai muje yeh ch"
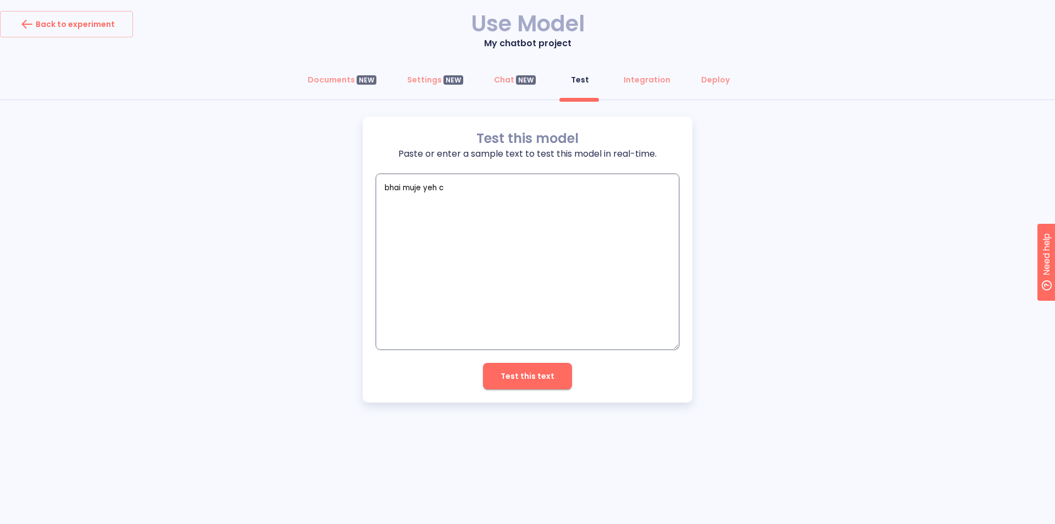
type textarea "x"
type textarea "bhai muje yeh cha"
type textarea "x"
type textarea "bhai muje yeh chap"
type textarea "x"
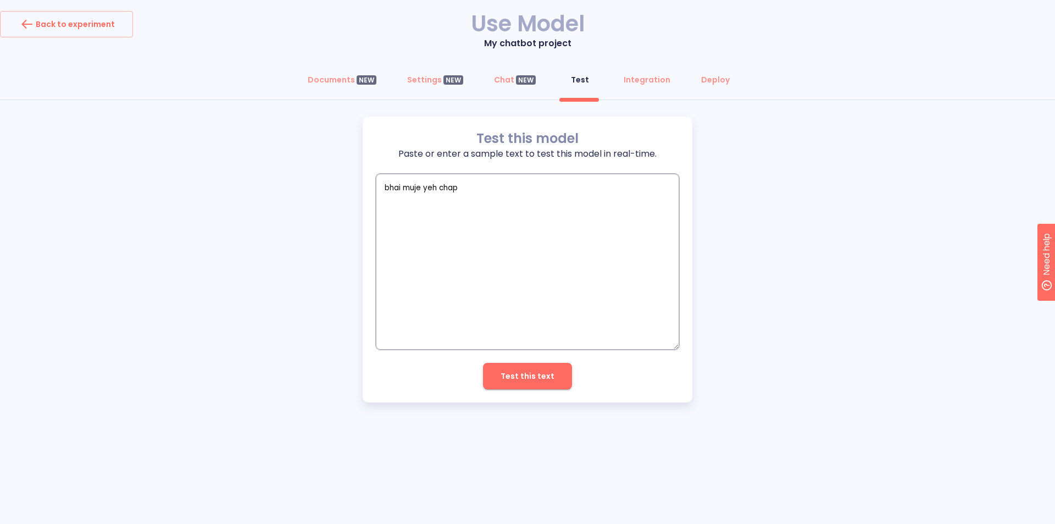
type textarea "bhai muje yeh chapt"
type textarea "x"
type textarea "bhai muje yeh chapte"
type textarea "x"
type textarea "bhai muje yeh chapter"
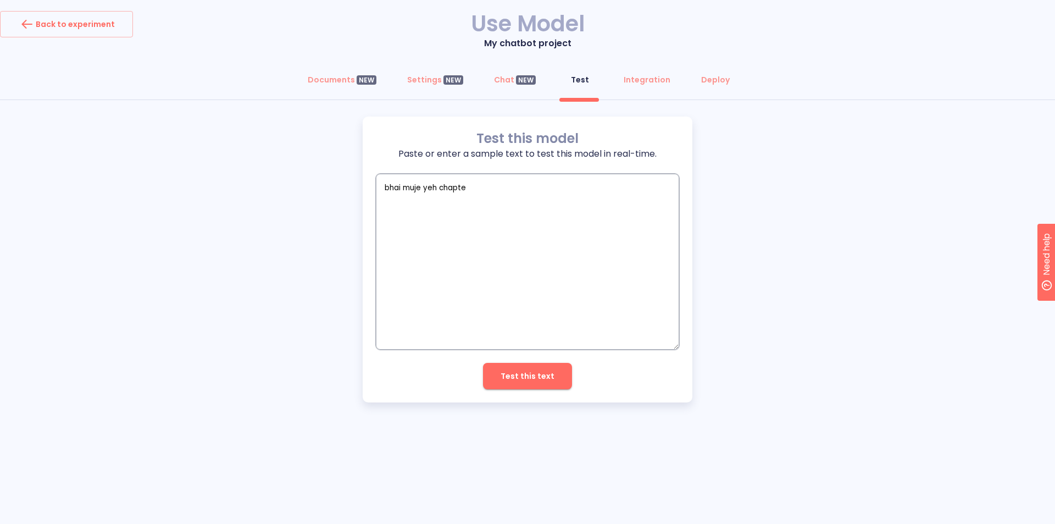
type textarea "x"
type textarea "bhai muje yeh chapter"
type textarea "x"
type textarea "bhai muje yeh chapter s"
type textarea "x"
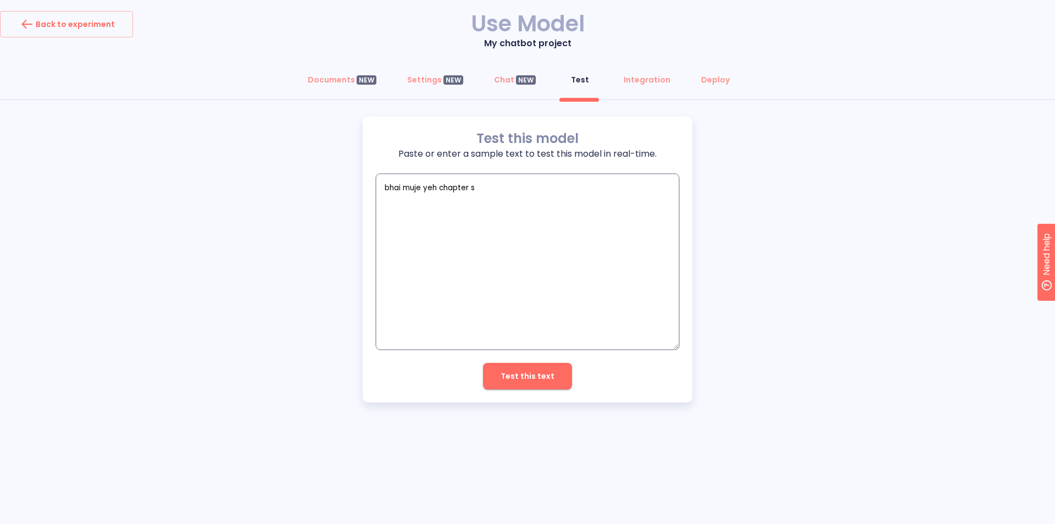
type textarea "bhai muje yeh chapter sa"
type textarea "x"
type textarea "bhai muje yeh chapter sam"
type textarea "x"
type textarea "bhai muje yeh chapter samj"
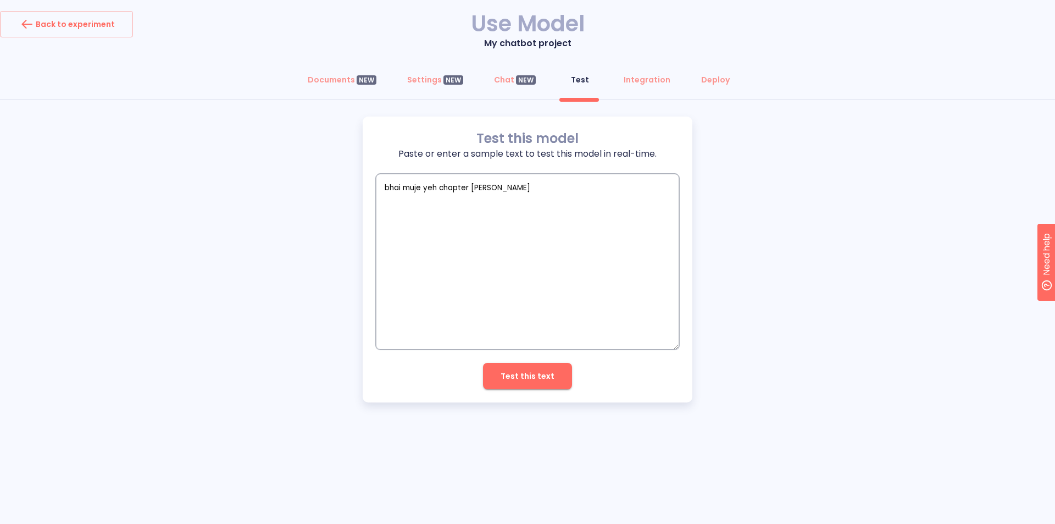
type textarea "x"
type textarea "bhai muje yeh chapter samj"
type textarea "x"
type textarea "bhai muje yeh chapter samj n"
type textarea "x"
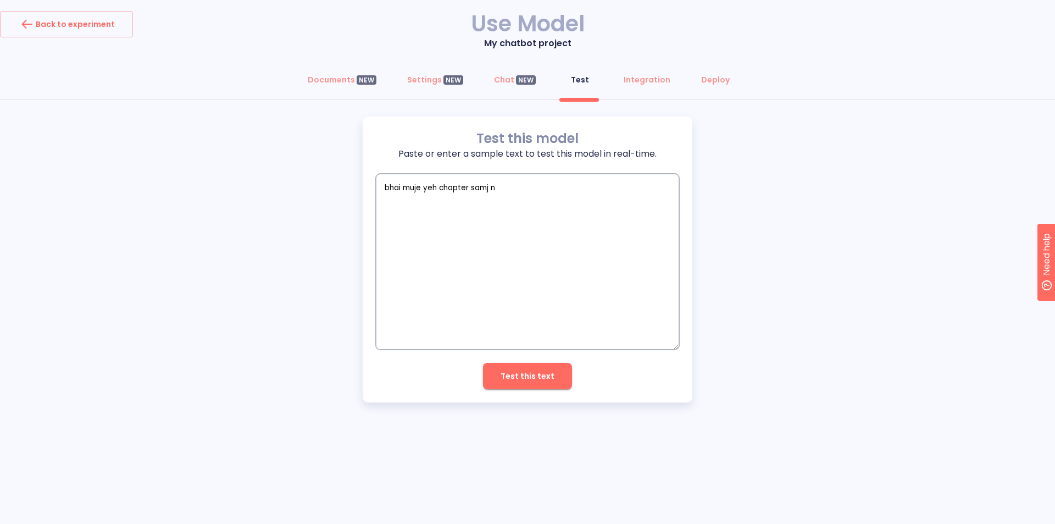
type textarea "bhai muje yeh chapter samj nh"
type textarea "x"
type textarea "bhai muje yeh chapter samj nhi"
type textarea "x"
type textarea "bhai muje yeh chapter samj nhi"
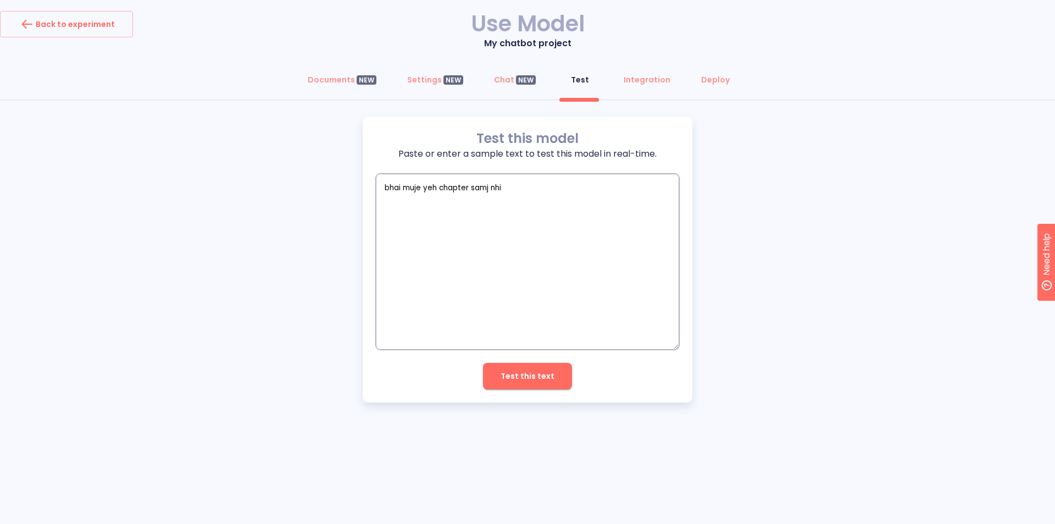
type textarea "x"
type textarea "bhai muje yeh chapter samj nhi a"
type textarea "x"
type textarea "bhai muje yeh chapter samj nhi aa"
type textarea "x"
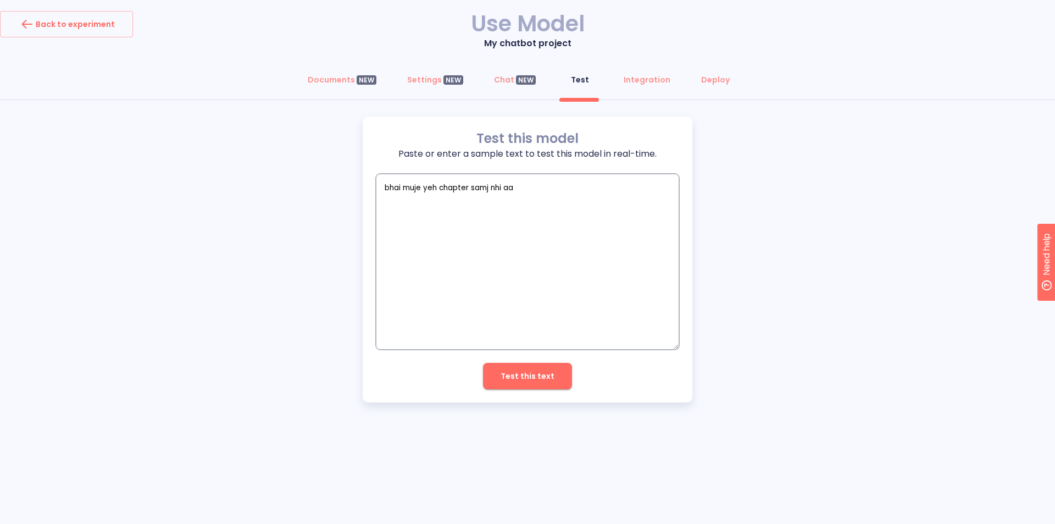
type textarea "bhai muje yeh chapter samj nhi aar"
type textarea "x"
type textarea "bhai muje yeh chapter samj nhi aara"
type textarea "x"
type textarea "bhai muje yeh chapter samj nhi aara"
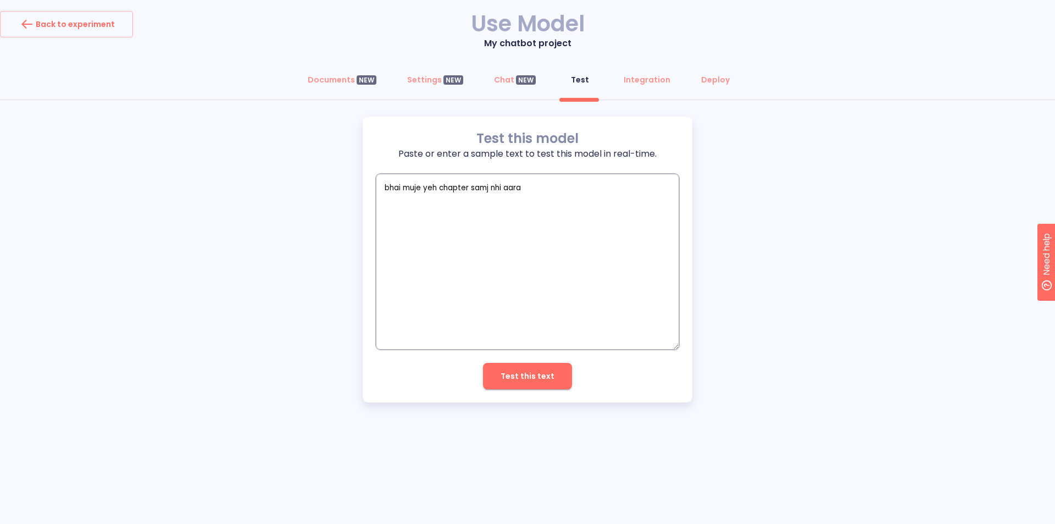
type textarea "x"
type textarea "bhai muje yeh chapter samj nhi aara h"
type textarea "x"
type textarea "bhai muje yeh chapter samj nhi aara ha"
type textarea "x"
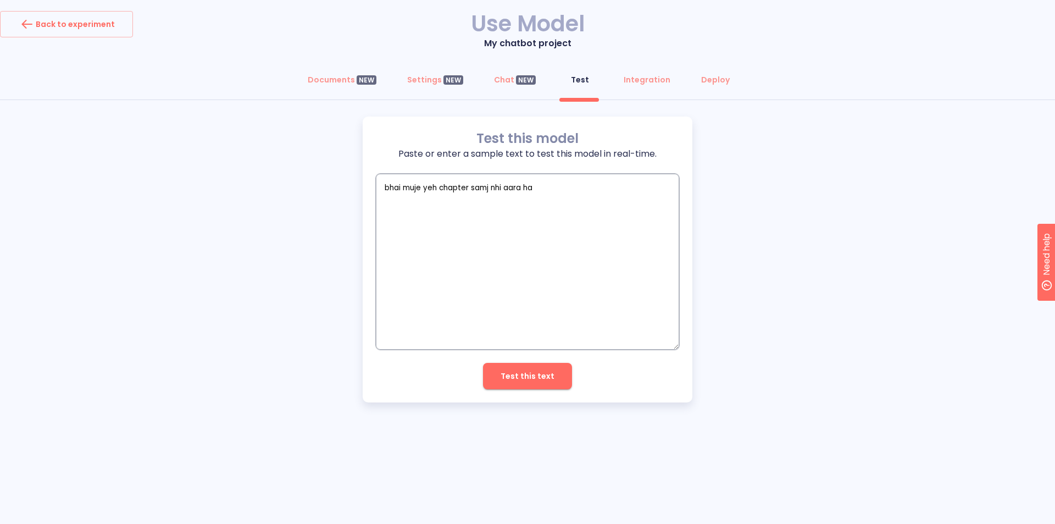
type textarea "bhai muje yeh chapter samj nhi aara hai"
type textarea "x"
type textarea "bhai muje yeh chapter samj nhi aara hai"
type textarea "x"
type textarea "bhai muje yeh chapter samj nhi aara hai"
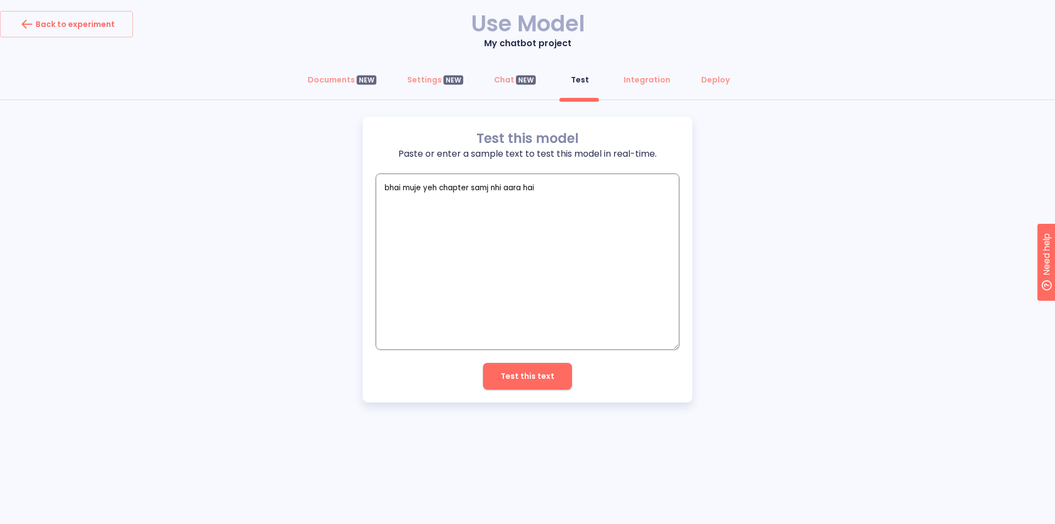
type textarea "x"
type textarea "bhai muje yeh chapter samj nhi aara hai"
click at [552, 381] on button "Test this text" at bounding box center [527, 376] width 89 height 26
type textarea "x"
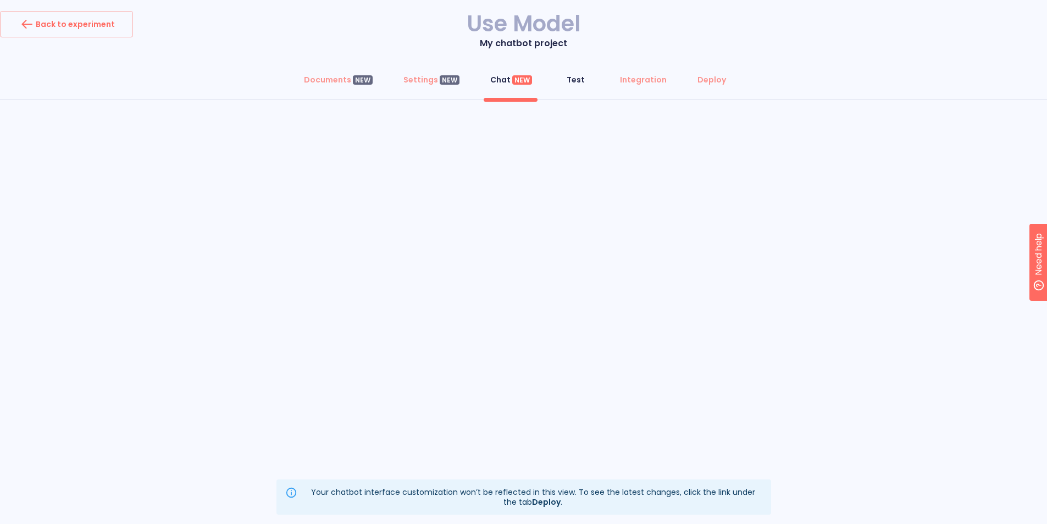
click at [563, 82] on span "Test" at bounding box center [576, 79] width 26 height 11
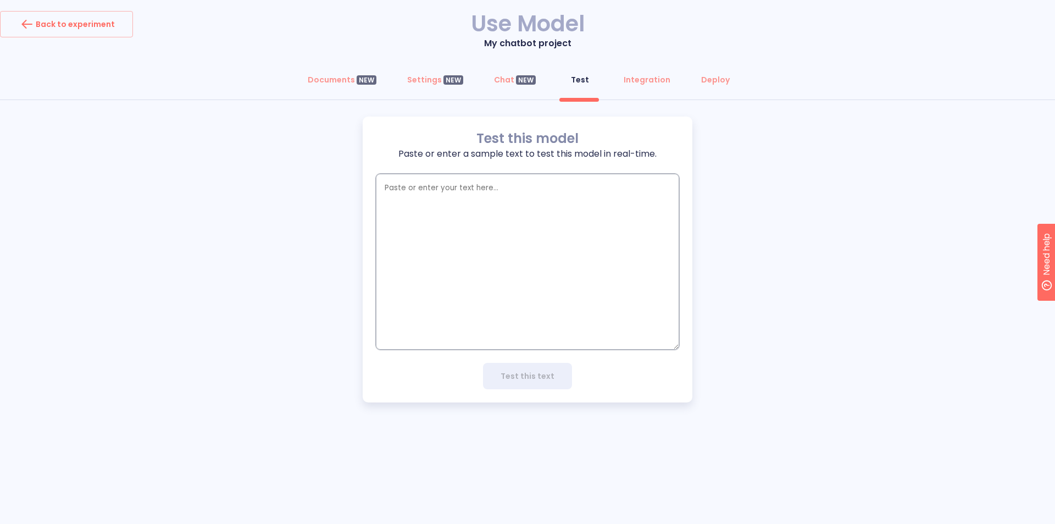
click at [442, 299] on textarea "empty textarea" at bounding box center [527, 262] width 303 height 176
type textarea "h"
type textarea "x"
type textarea "hi"
type textarea "x"
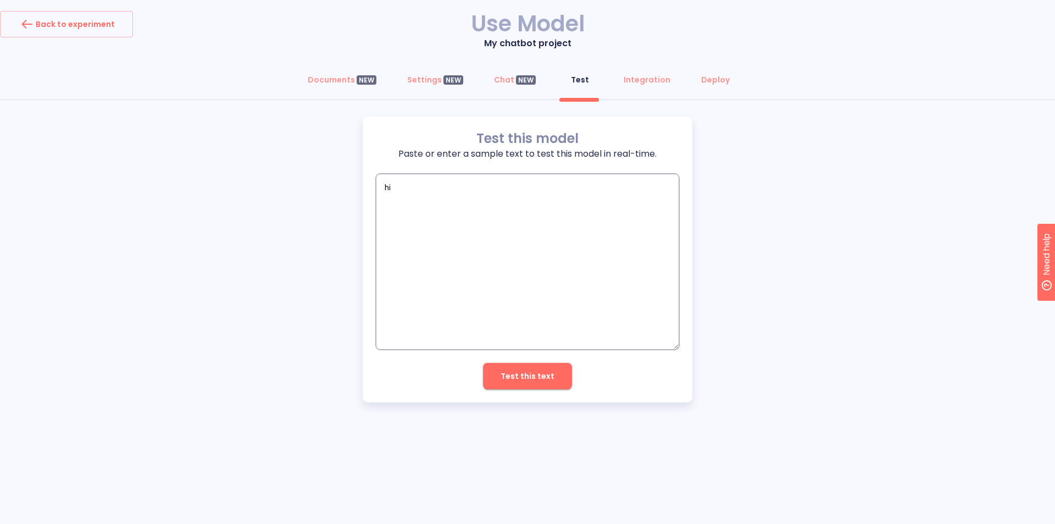
type textarea "hii"
type textarea "x"
type textarea "hiii"
type textarea "x"
type textarea "hiii"
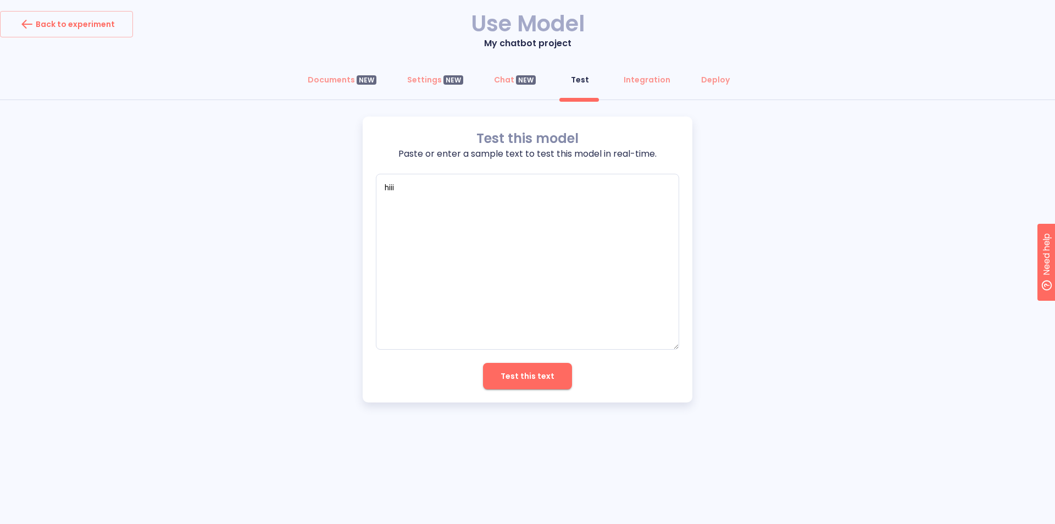
click at [523, 383] on span "Test this text" at bounding box center [528, 376] width 54 height 14
type textarea "x"
